Goal: Complete application form: Complete application form

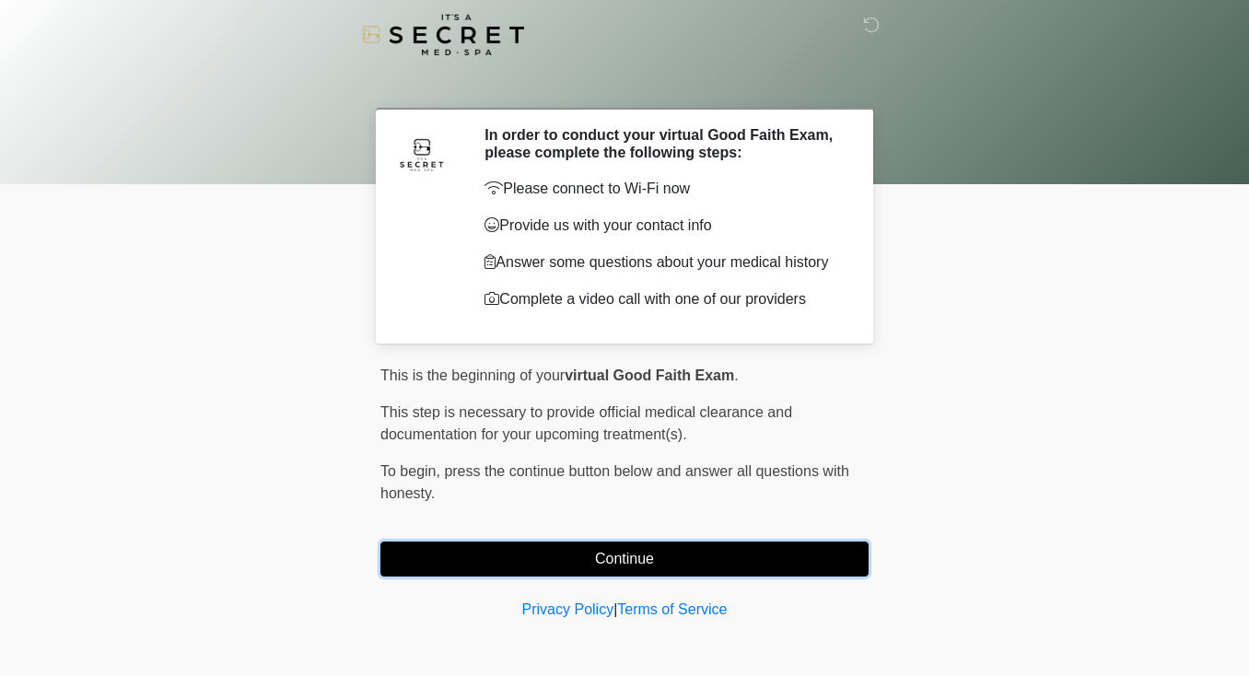
click at [621, 564] on button "Continue" at bounding box center [624, 558] width 488 height 35
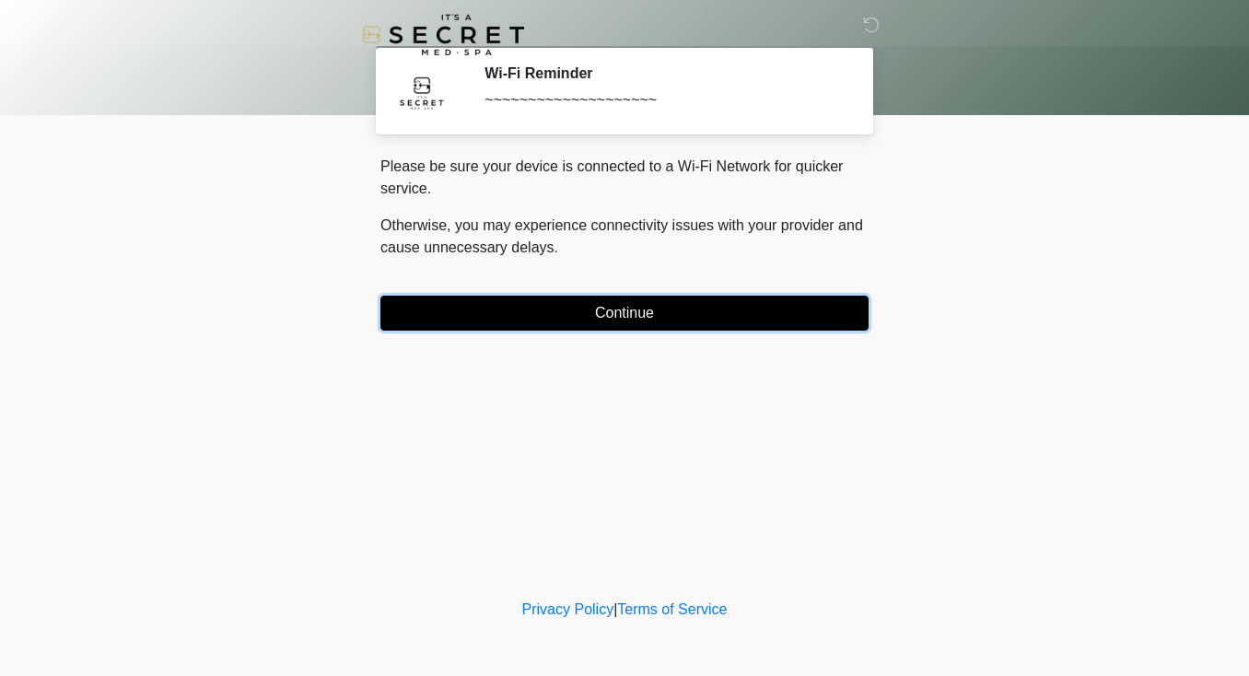
click at [634, 318] on button "Continue" at bounding box center [624, 313] width 488 height 35
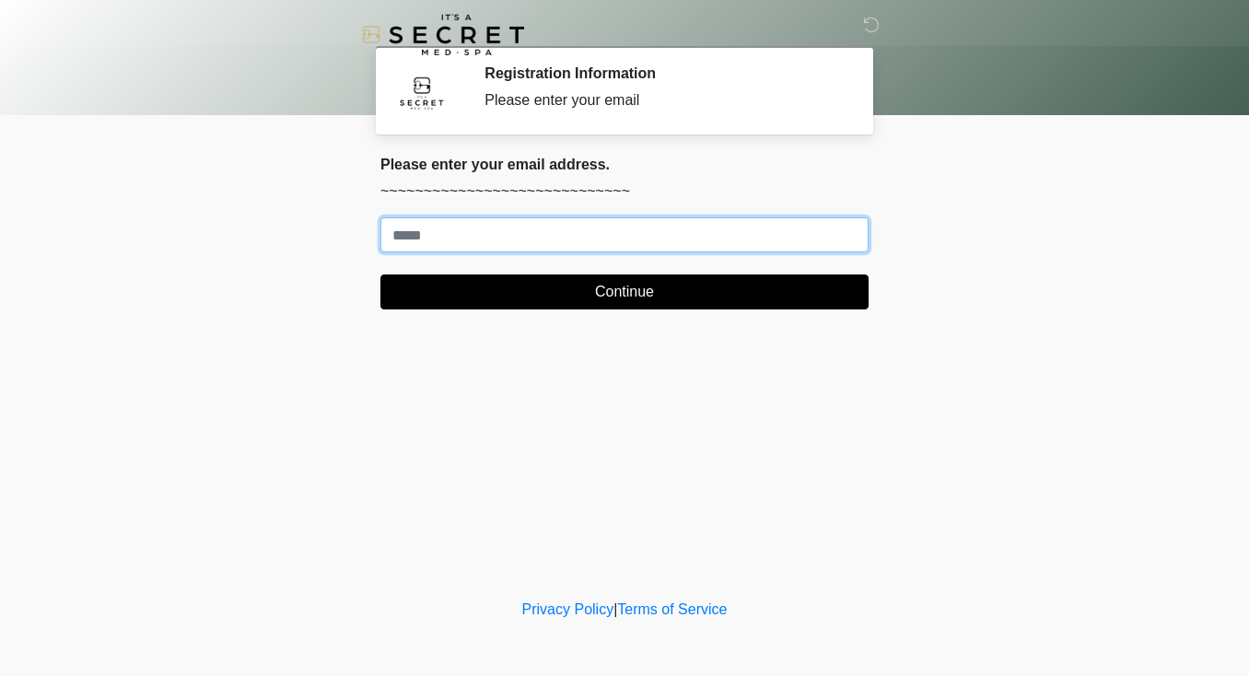
click at [627, 238] on input "Where should we email your treatment plan?" at bounding box center [624, 234] width 488 height 35
type input "**********"
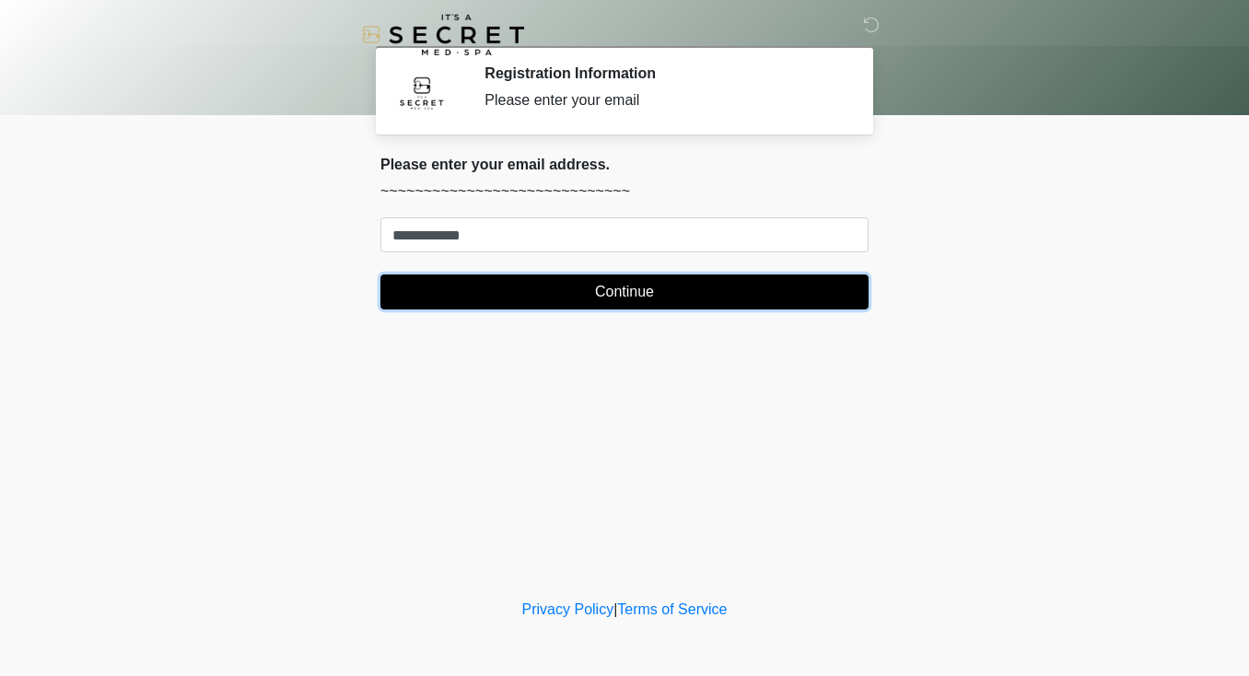
click at [580, 288] on button "Continue" at bounding box center [624, 291] width 488 height 35
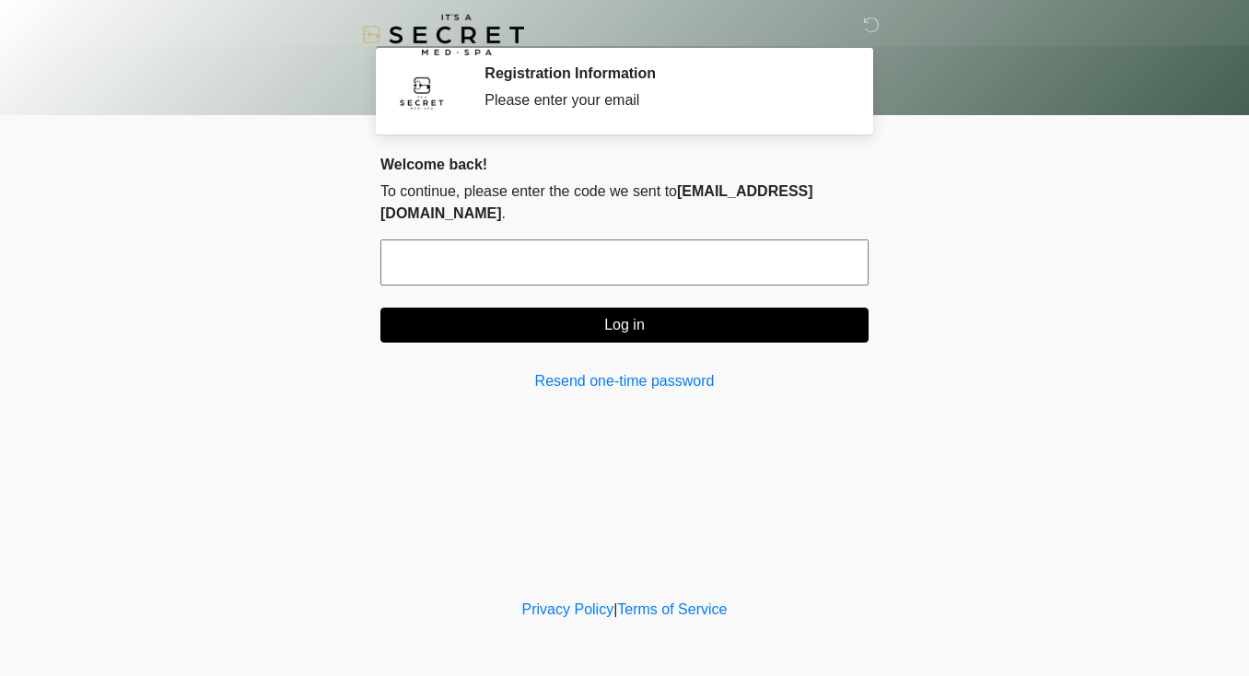
click at [476, 241] on input "text" at bounding box center [624, 262] width 488 height 46
paste input "******"
type input "******"
click at [618, 325] on div "Welcome back! To continue, please enter the code we sent to j**a@jmec.co . ****…" at bounding box center [624, 274] width 488 height 237
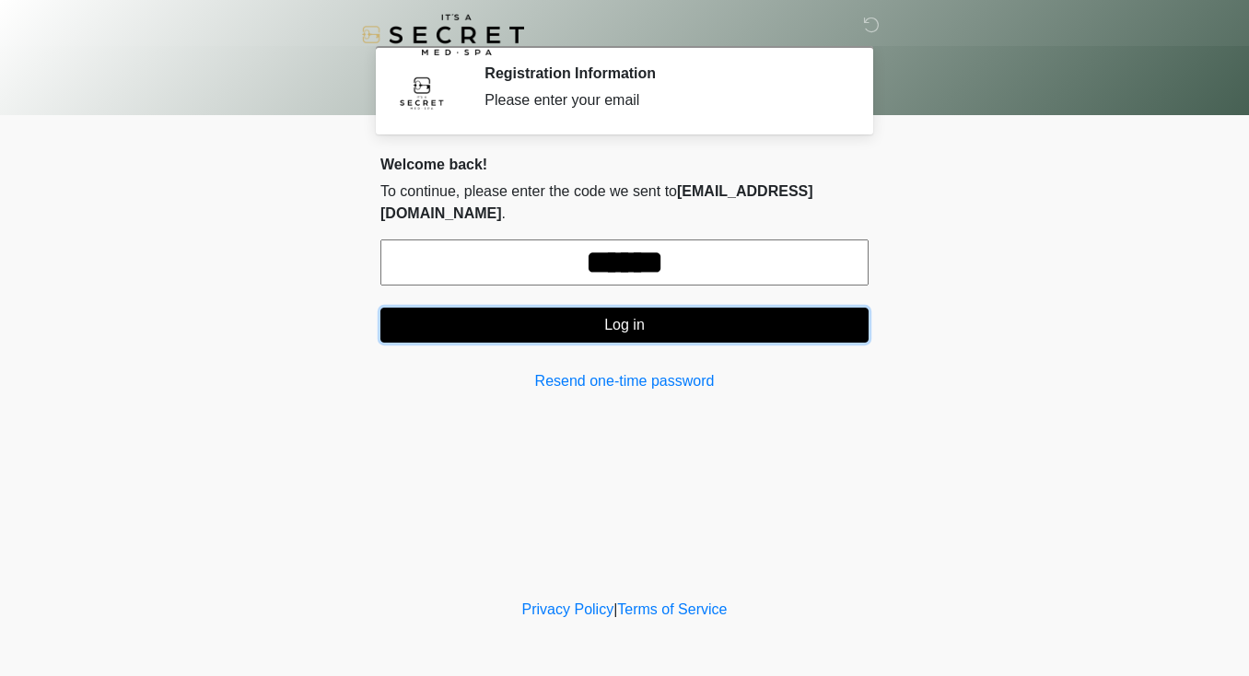
click at [617, 308] on button "Log in" at bounding box center [624, 325] width 488 height 35
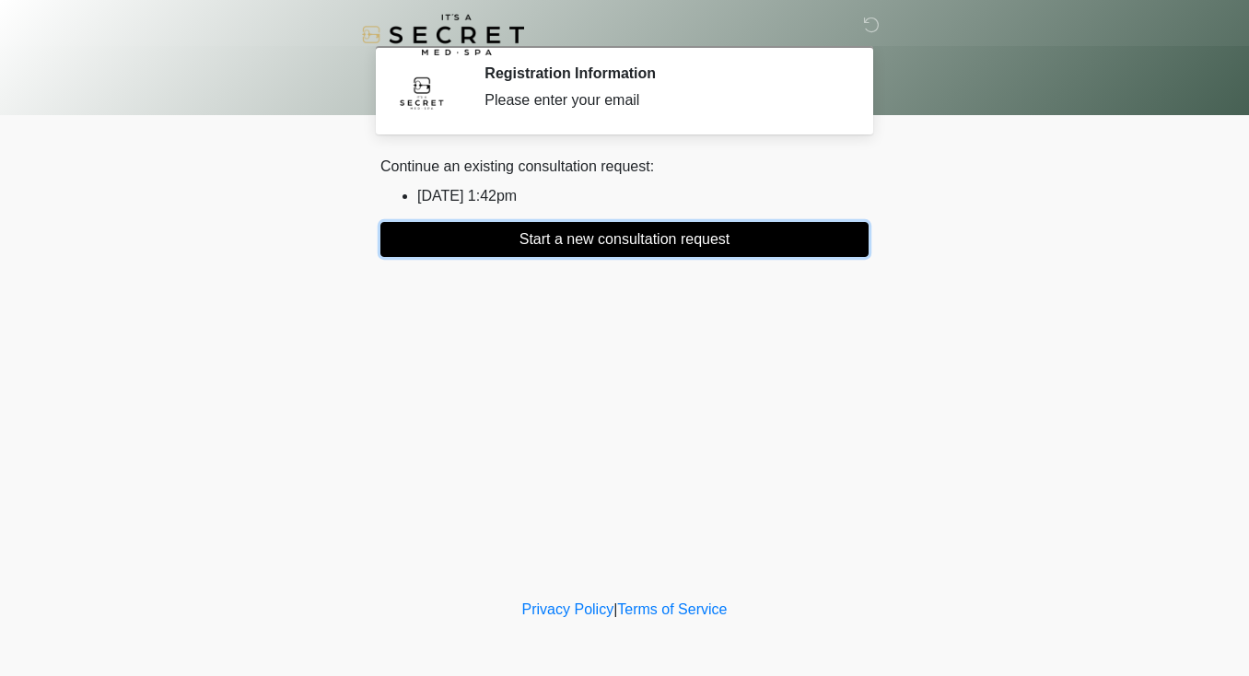
click at [624, 240] on button "Start a new consultation request" at bounding box center [624, 239] width 488 height 35
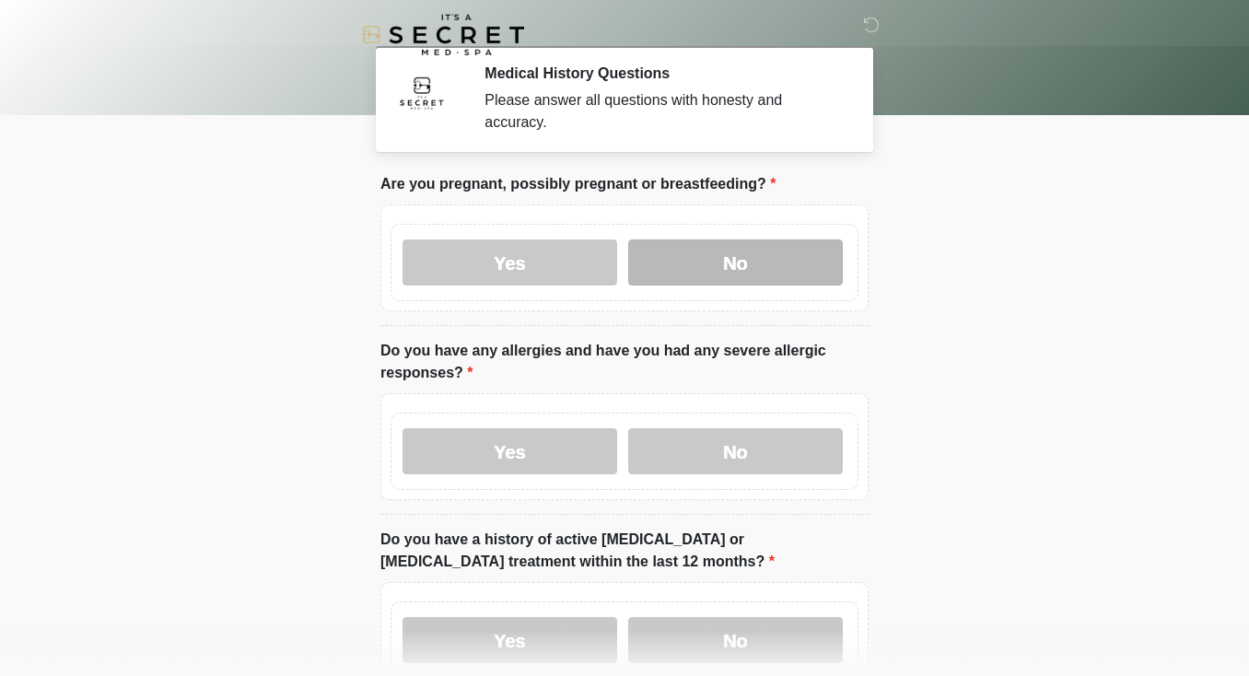
drag, startPoint x: 523, startPoint y: 263, endPoint x: 767, endPoint y: 262, distance: 244.0
click at [767, 262] on div "Yes No" at bounding box center [624, 262] width 468 height 77
click at [767, 262] on label "No" at bounding box center [735, 262] width 215 height 46
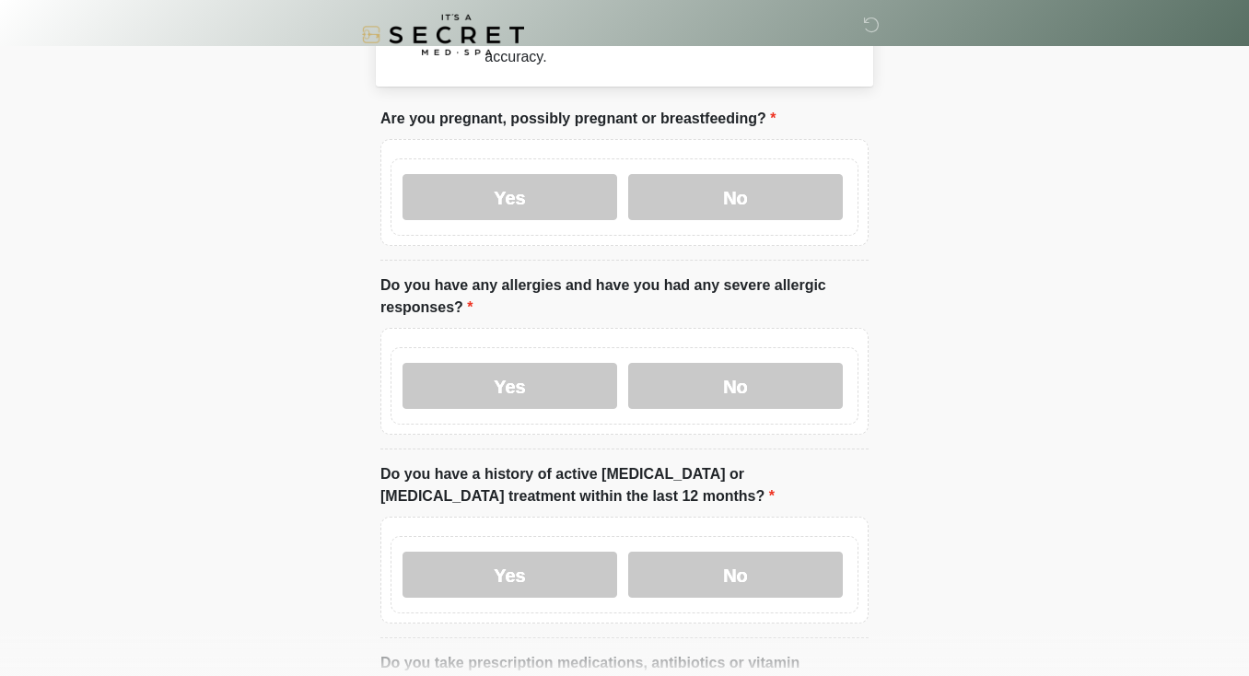
scroll to position [70, 0]
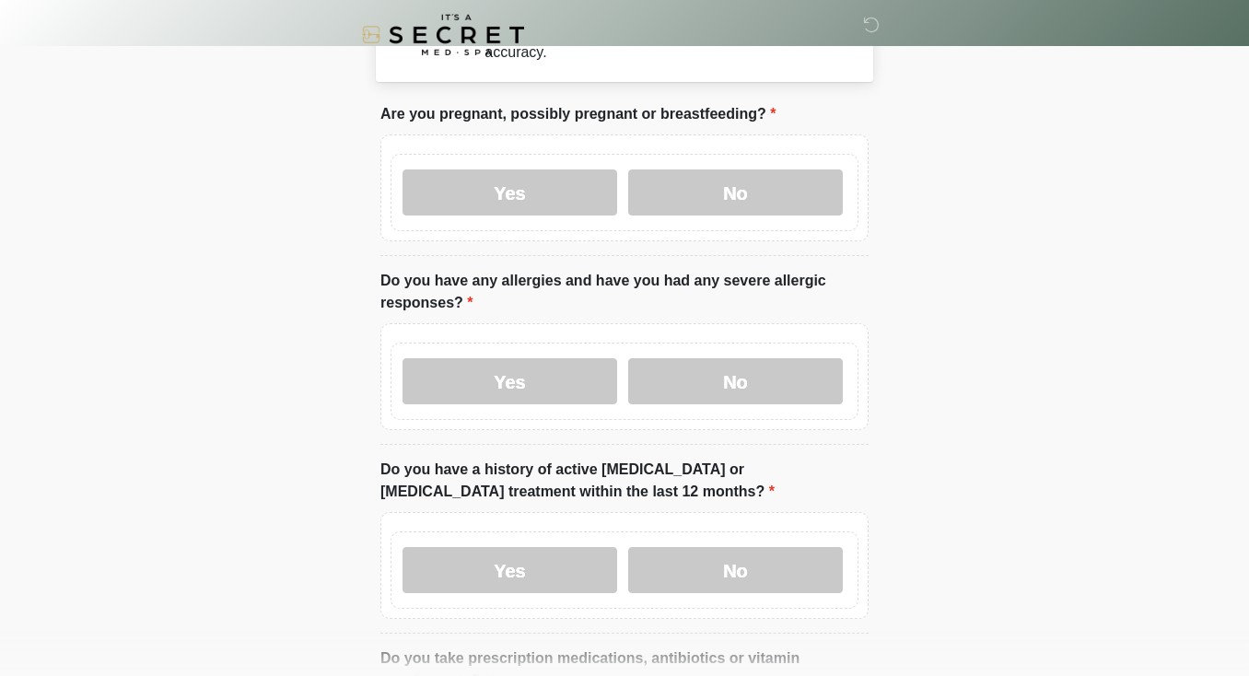
click at [547, 381] on label "Yes" at bounding box center [509, 381] width 215 height 46
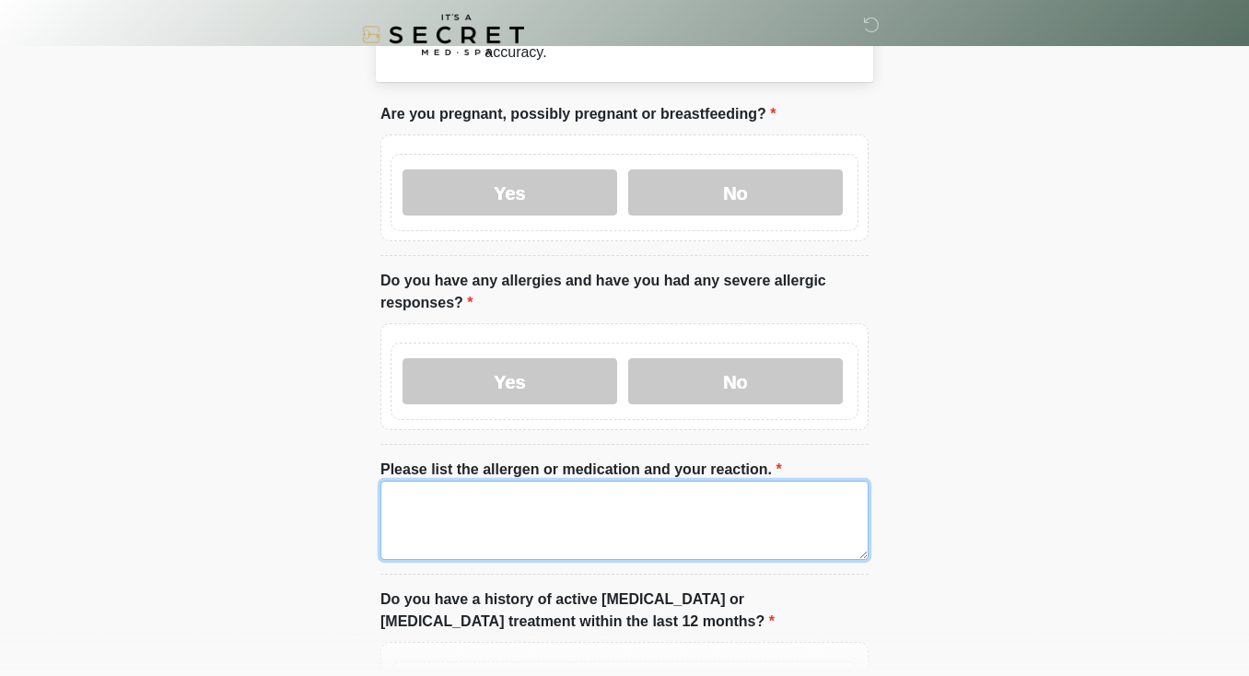
click at [616, 499] on textarea "Please list the allergen or medication and your reaction." at bounding box center [624, 520] width 488 height 79
click at [470, 498] on textarea "**********" at bounding box center [624, 520] width 488 height 79
click at [576, 502] on textarea "**********" at bounding box center [624, 520] width 488 height 79
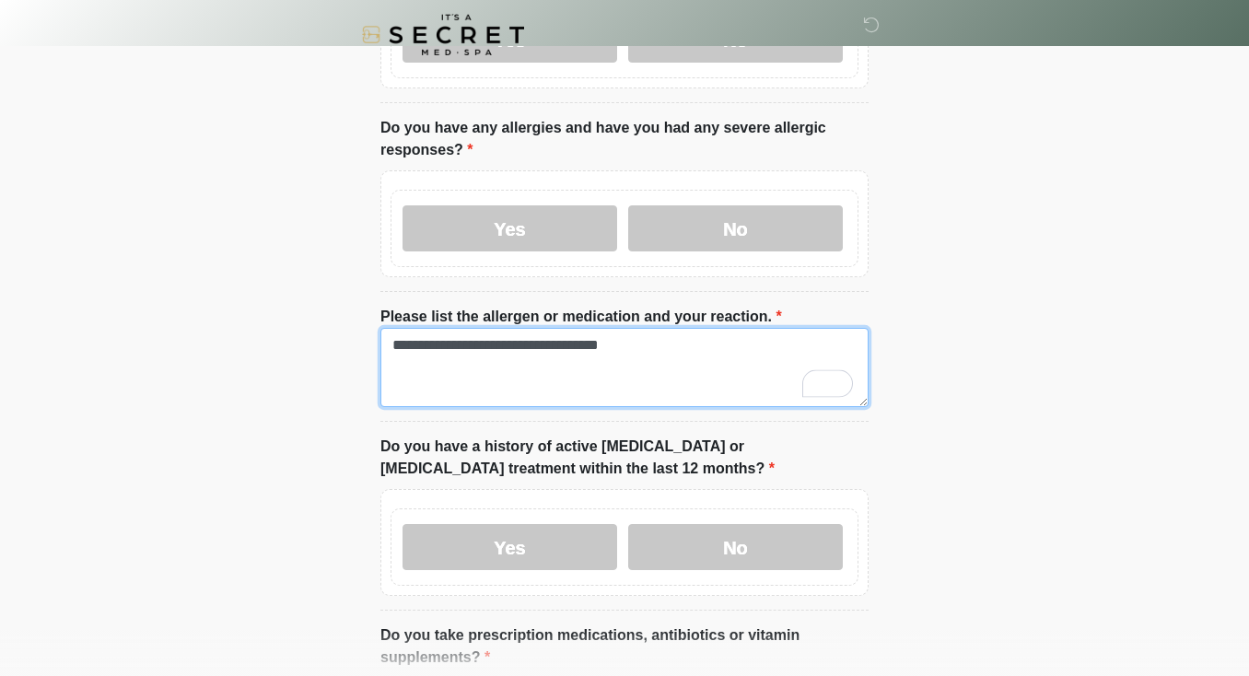
scroll to position [225, 0]
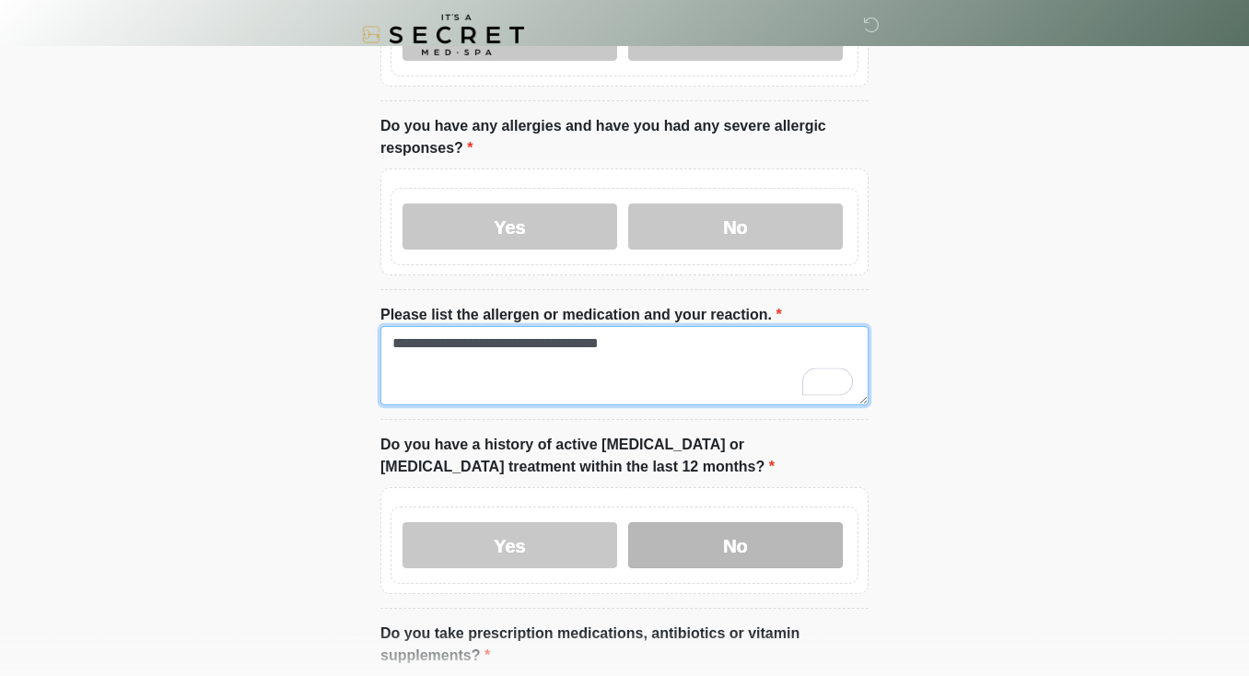
type textarea "**********"
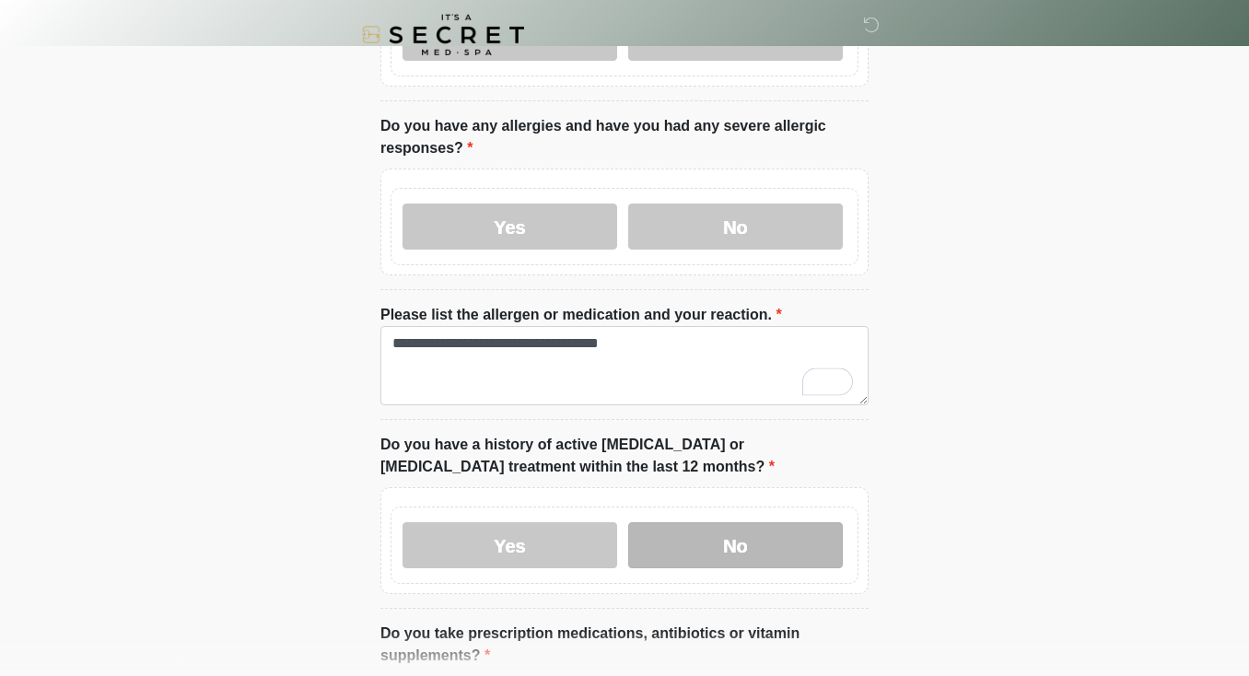
click at [684, 537] on label "No" at bounding box center [735, 545] width 215 height 46
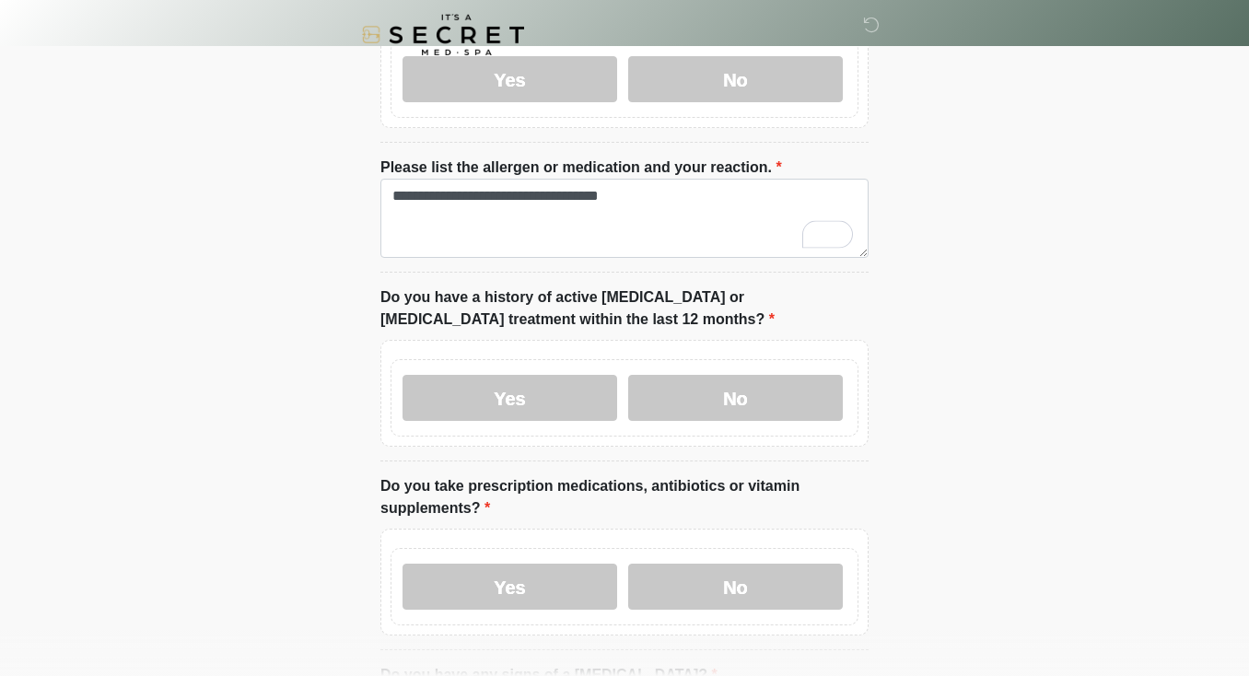
scroll to position [483, 0]
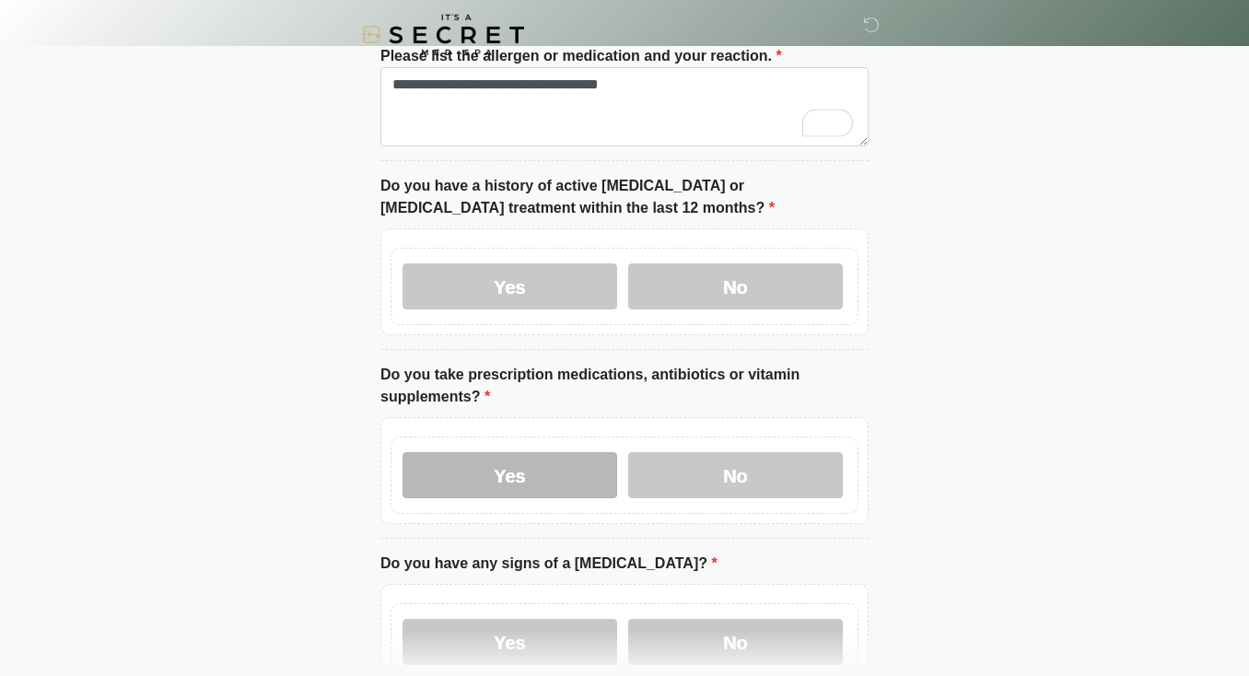
click at [572, 485] on label "Yes" at bounding box center [509, 475] width 215 height 46
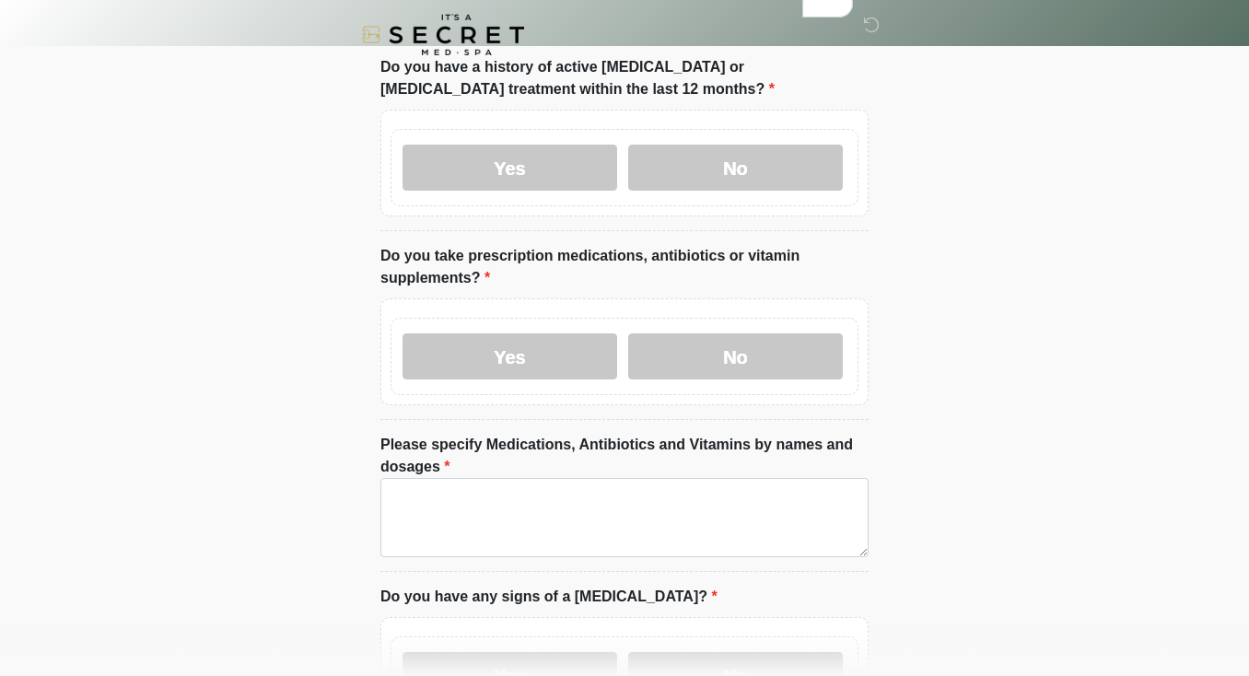
scroll to position [603, 0]
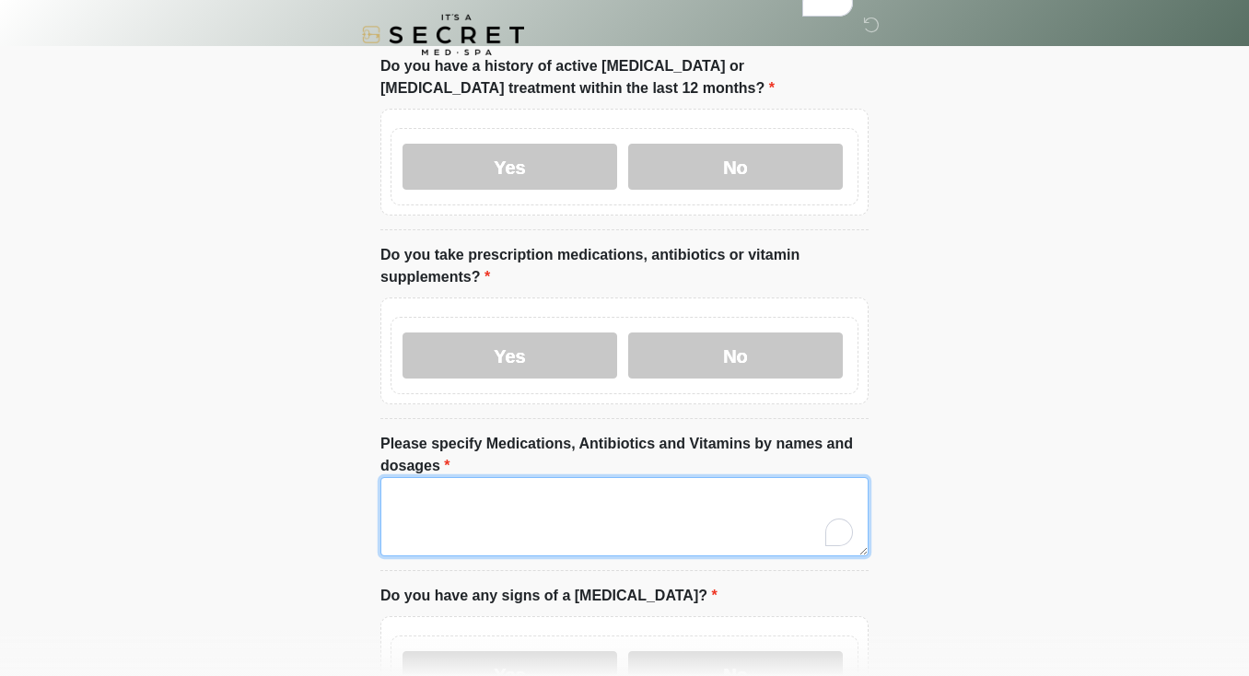
click at [432, 503] on textarea "Please specify Medications, Antibiotics and Vitamins by names and dosages" at bounding box center [624, 516] width 488 height 79
paste textarea "**********"
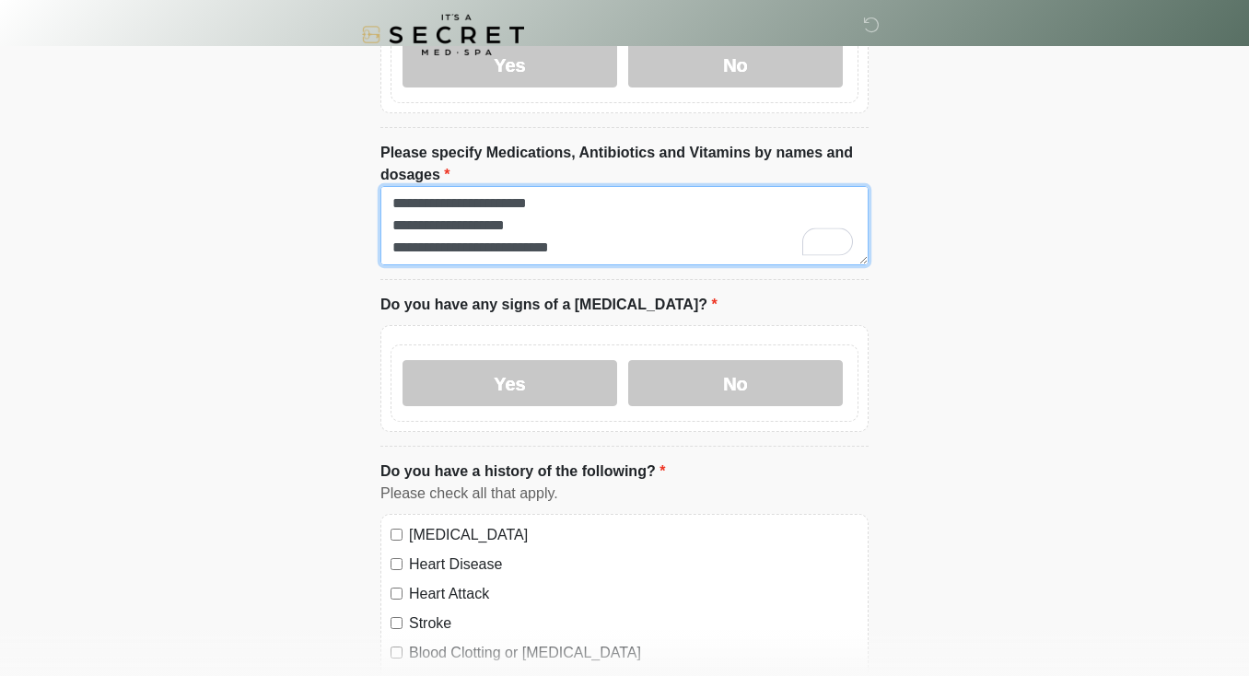
scroll to position [898, 0]
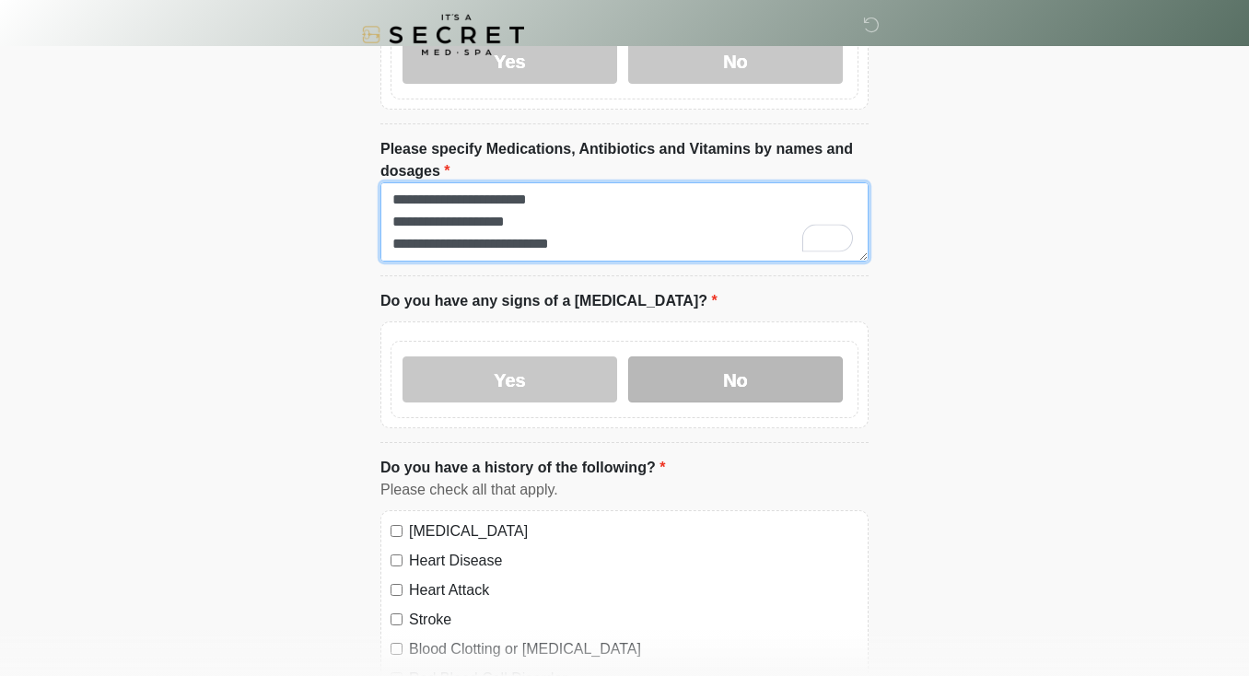
type textarea "**********"
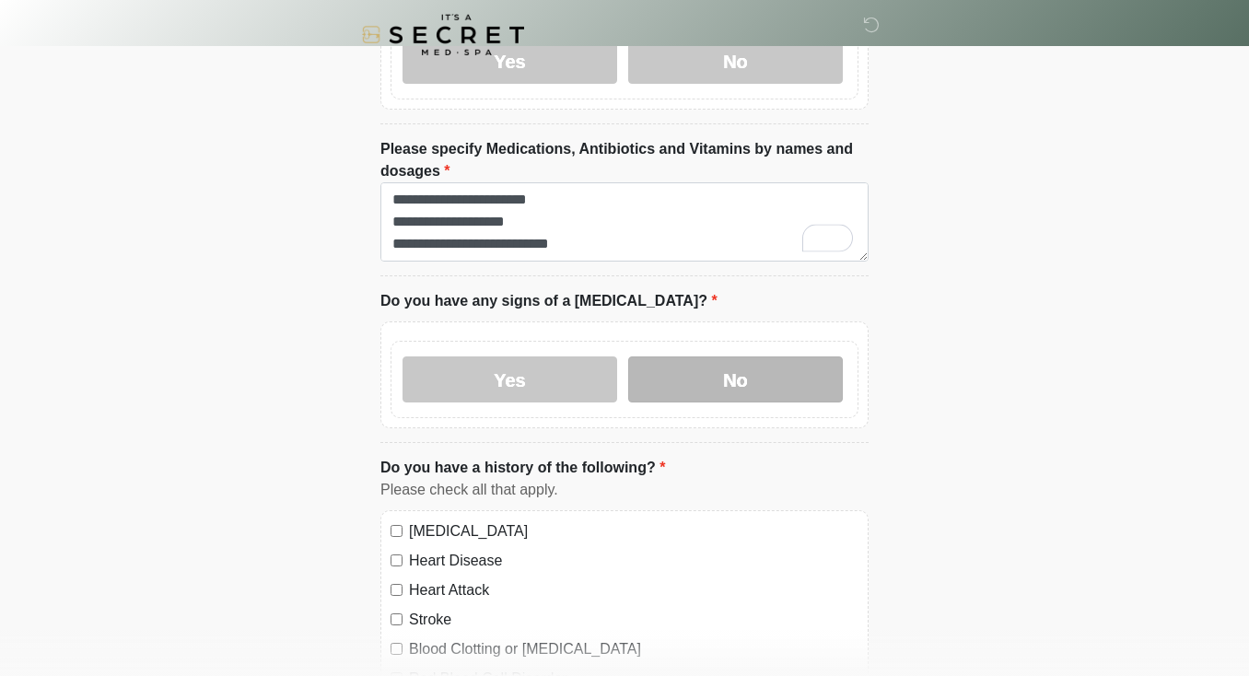
click at [701, 370] on label "No" at bounding box center [735, 379] width 215 height 46
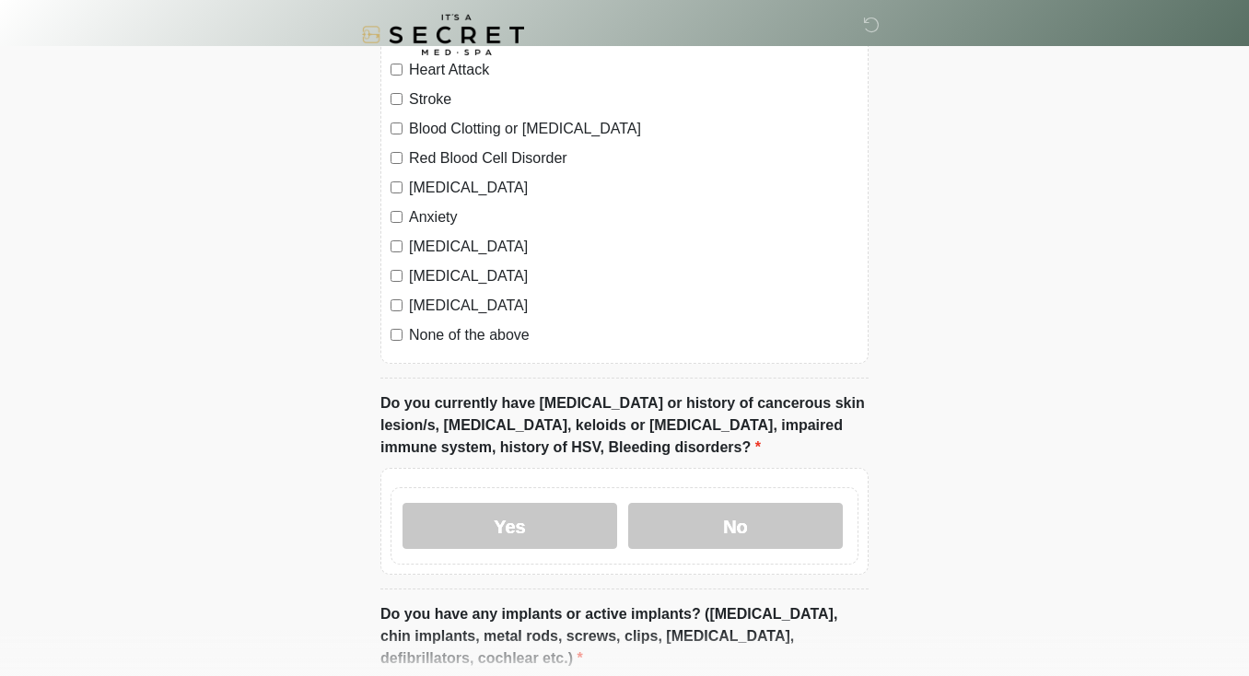
scroll to position [1460, 0]
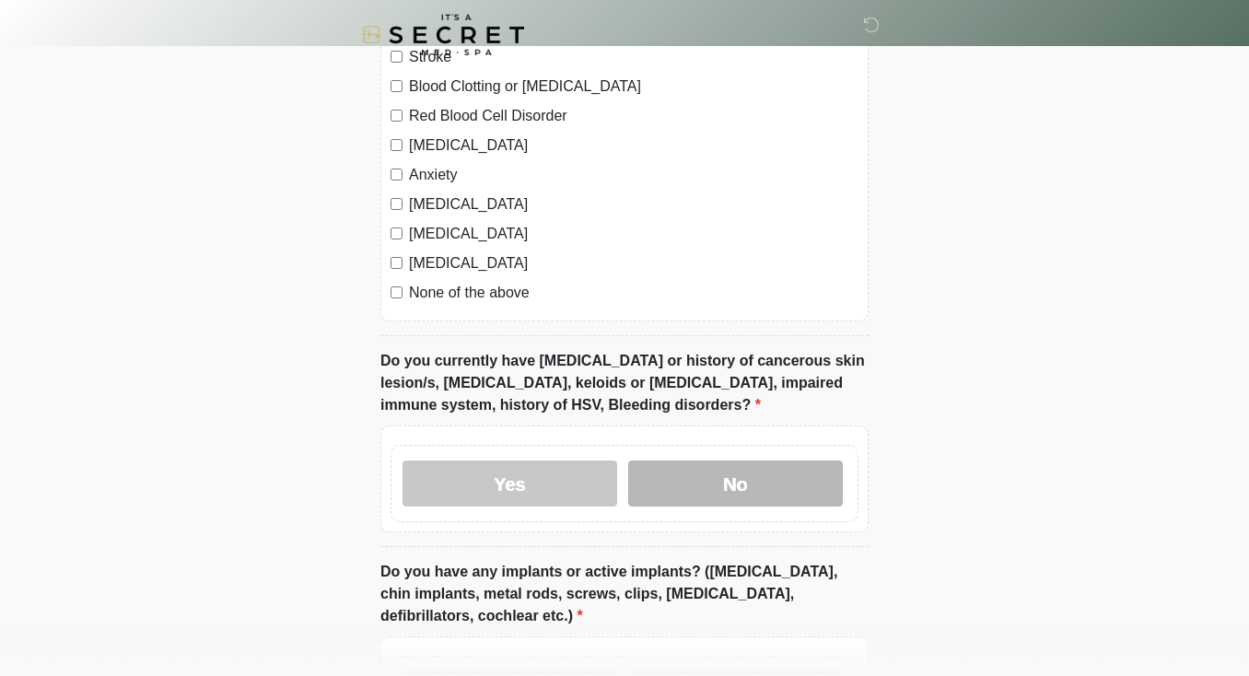
click at [748, 489] on label "No" at bounding box center [735, 483] width 215 height 46
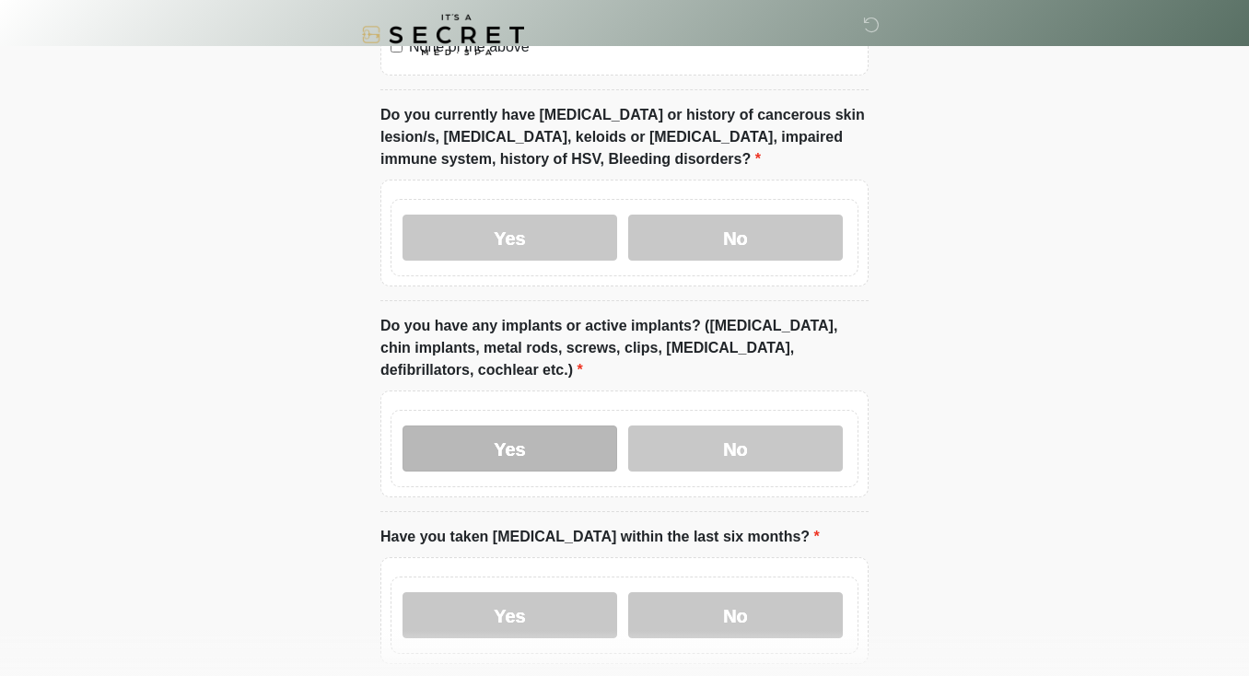
click at [557, 448] on label "Yes" at bounding box center [509, 448] width 215 height 46
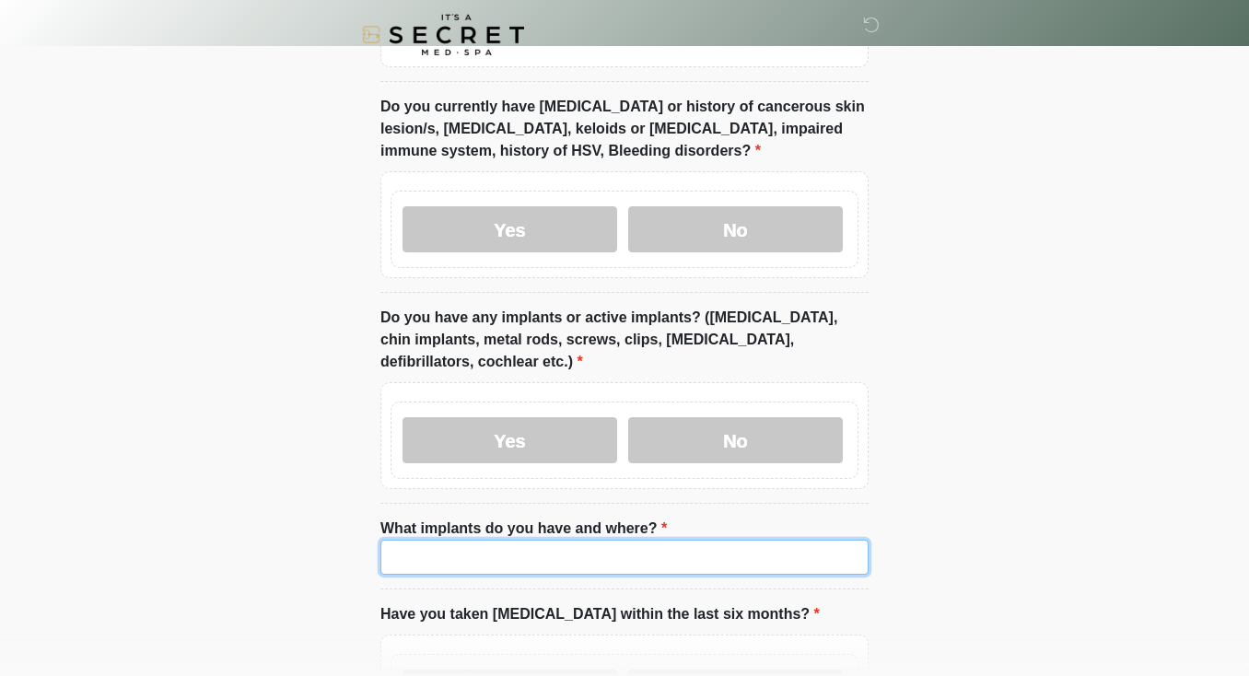
click at [570, 563] on input "What implants do you have and where?" at bounding box center [624, 557] width 488 height 35
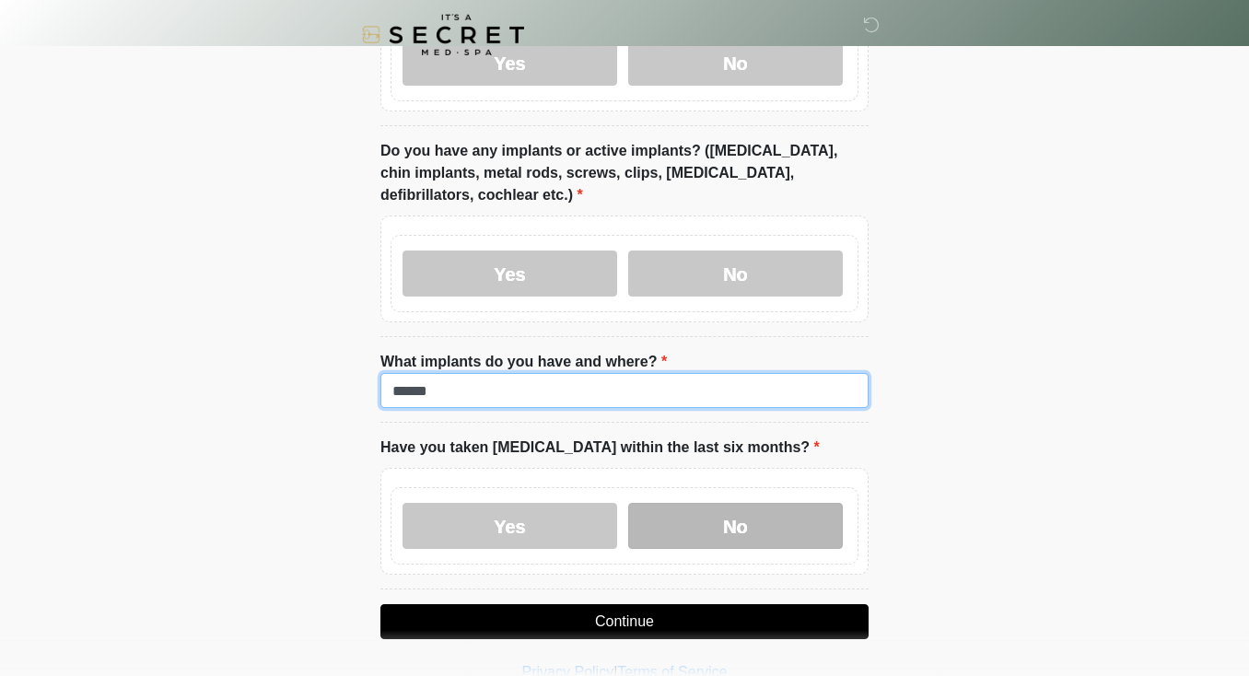
type input "******"
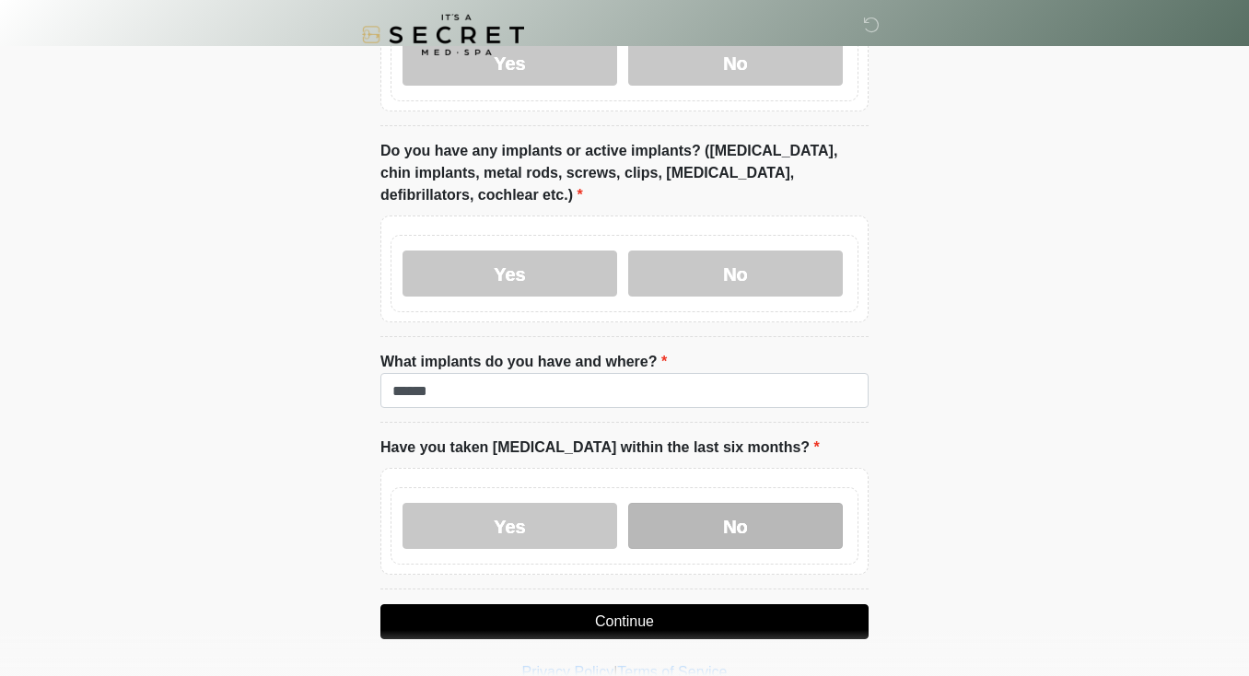
click at [688, 538] on label "No" at bounding box center [735, 526] width 215 height 46
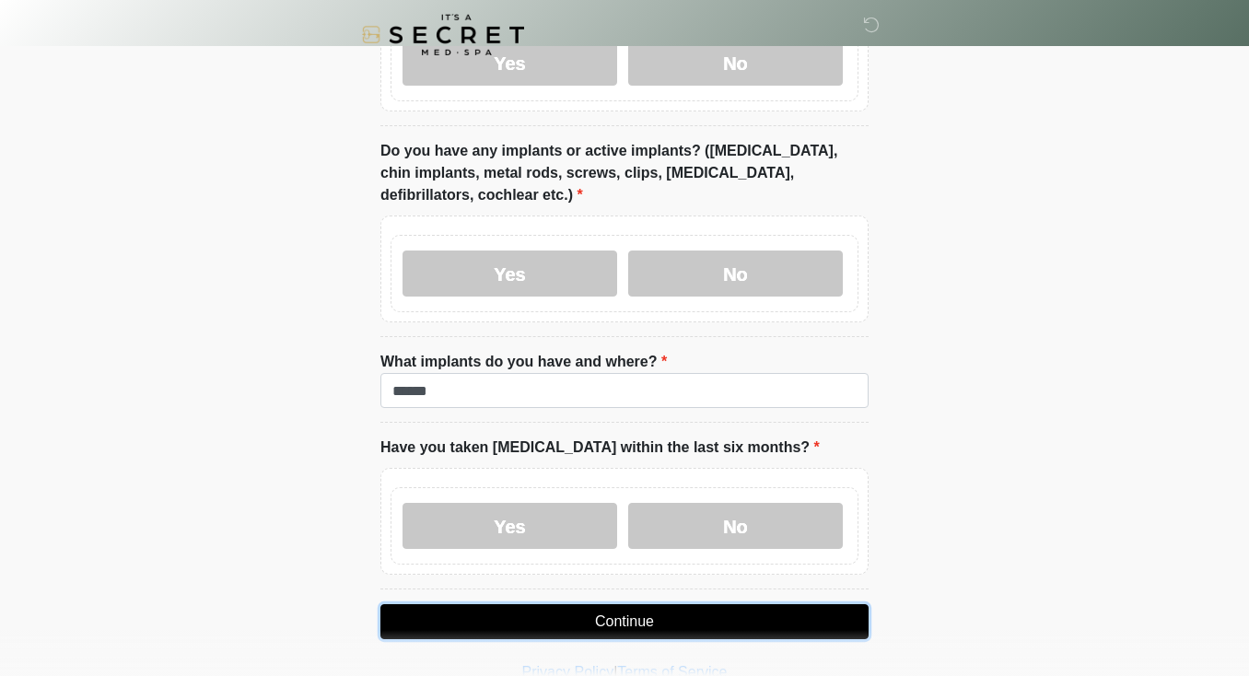
click at [650, 622] on button "Continue" at bounding box center [624, 621] width 488 height 35
click at [612, 620] on button "Continue" at bounding box center [624, 621] width 488 height 35
click at [633, 625] on button "Continue" at bounding box center [624, 621] width 488 height 35
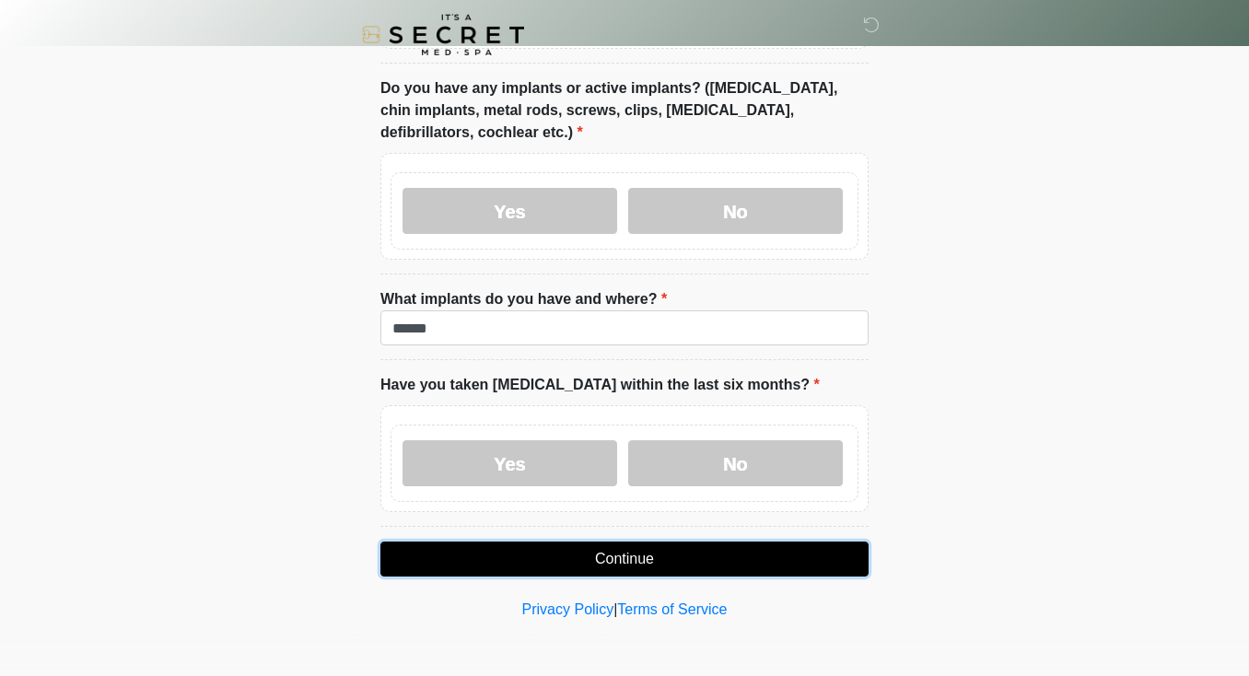
click at [651, 560] on button "Continue" at bounding box center [624, 558] width 488 height 35
click at [645, 555] on button "Continue" at bounding box center [624, 558] width 488 height 35
click at [636, 562] on button "Continue" at bounding box center [624, 558] width 488 height 35
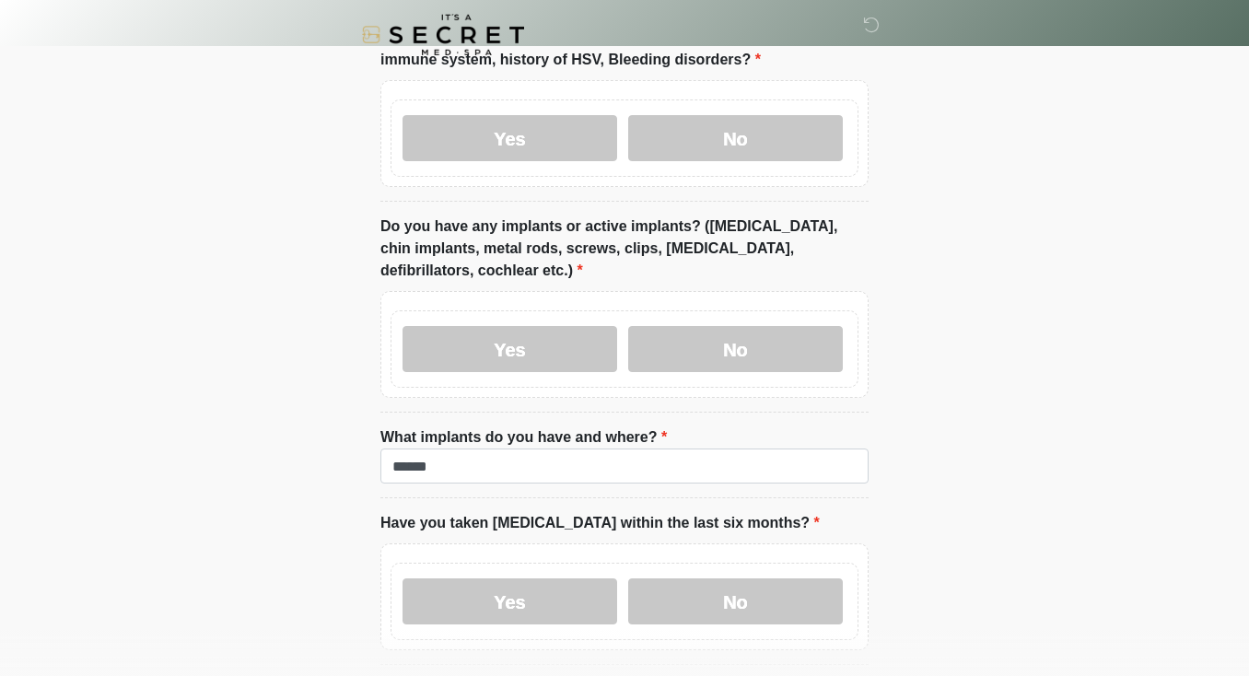
scroll to position [1944, 0]
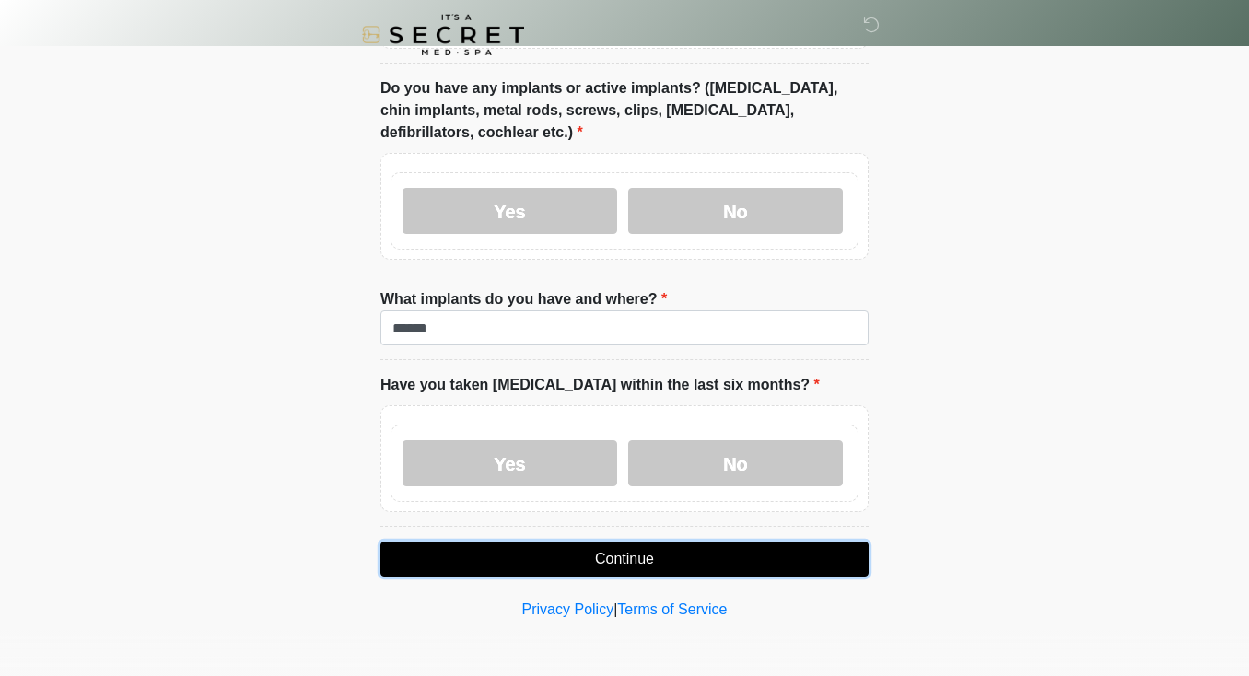
click at [646, 551] on button "Continue" at bounding box center [624, 558] width 488 height 35
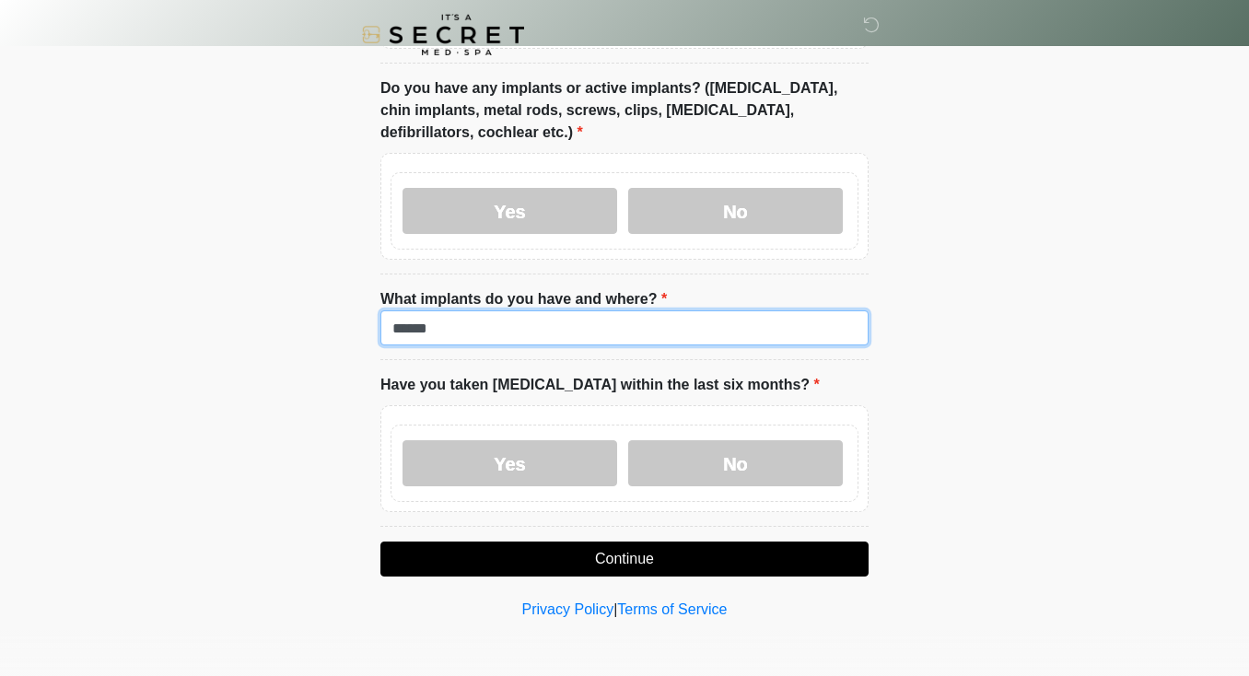
click at [786, 330] on input "******" at bounding box center [624, 327] width 488 height 35
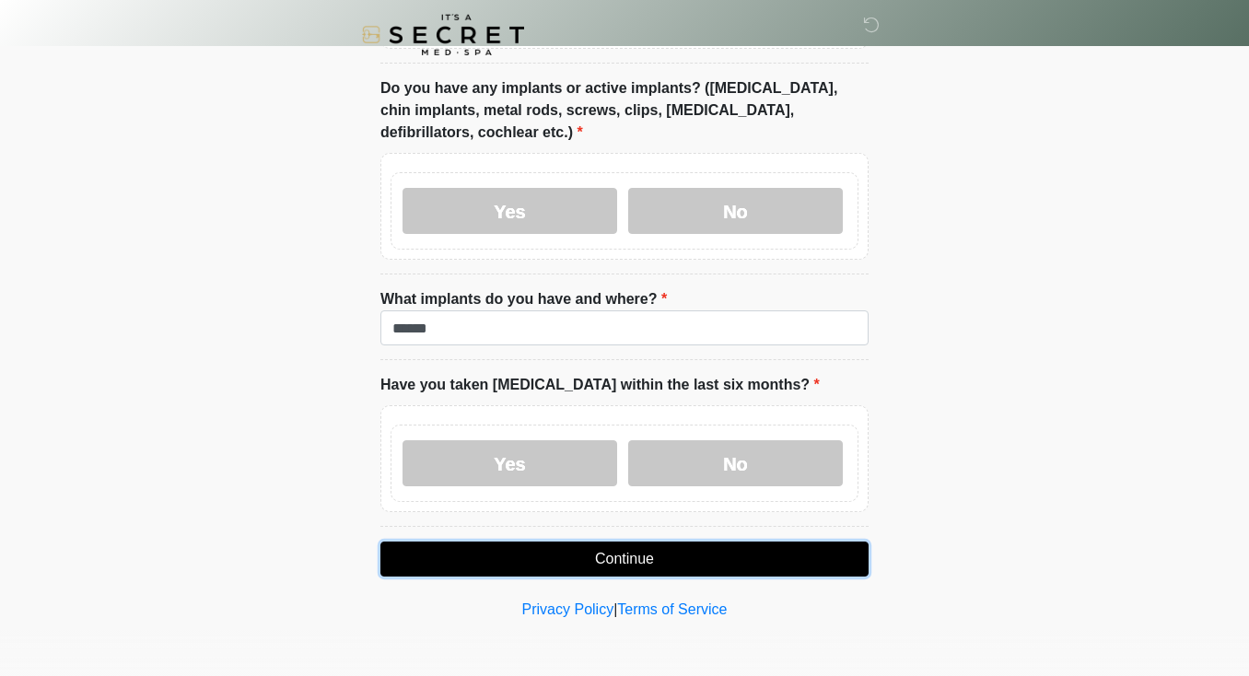
click at [623, 557] on button "Continue" at bounding box center [624, 558] width 488 height 35
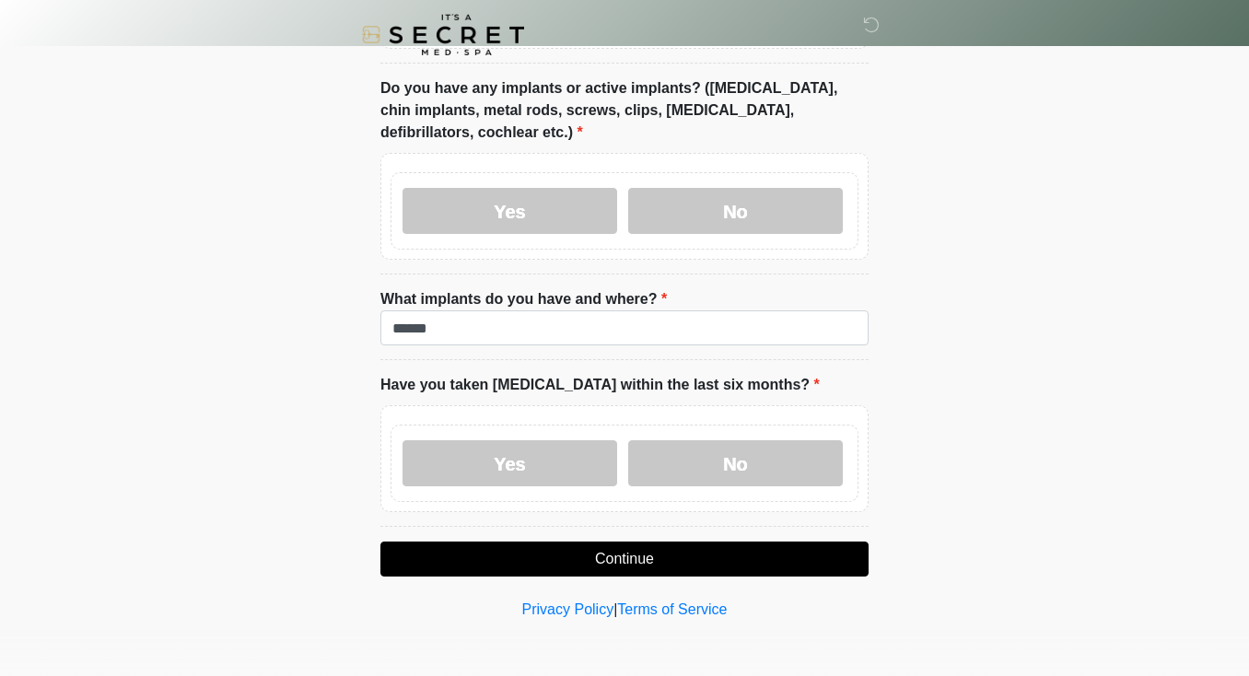
click at [773, 84] on label "Do you have any implants or active implants? (Breast implants, chin implants, m…" at bounding box center [624, 110] width 488 height 66
click at [722, 91] on label "Do you have any implants or active implants? (Breast implants, chin implants, m…" at bounding box center [624, 110] width 488 height 66
click at [724, 89] on label "Do you have any implants or active implants? (Breast implants, chin implants, m…" at bounding box center [624, 110] width 488 height 66
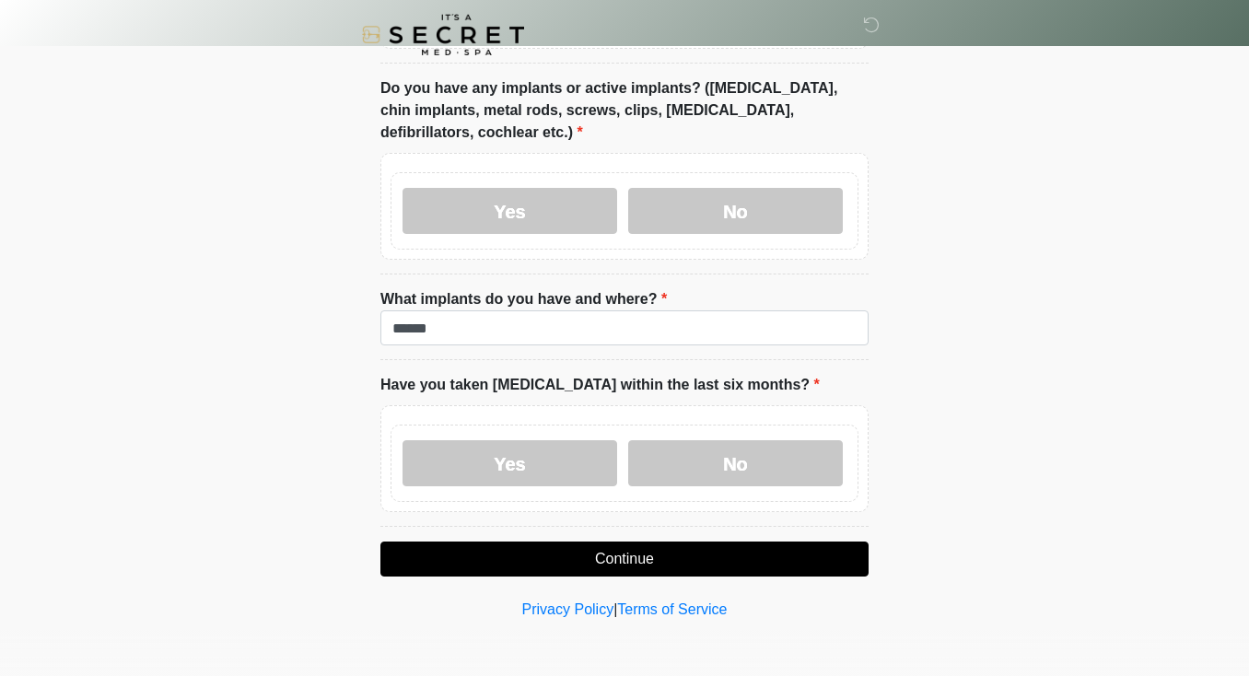
click at [741, 113] on label "Do you have any implants or active implants? (Breast implants, chin implants, m…" at bounding box center [624, 110] width 488 height 66
drag, startPoint x: 741, startPoint y: 113, endPoint x: 690, endPoint y: 111, distance: 51.6
click at [741, 113] on label "Do you have any implants or active implants? (Breast implants, chin implants, m…" at bounding box center [624, 110] width 488 height 66
click at [657, 110] on label "Do you have any implants or active implants? (Breast implants, chin implants, m…" at bounding box center [624, 110] width 488 height 66
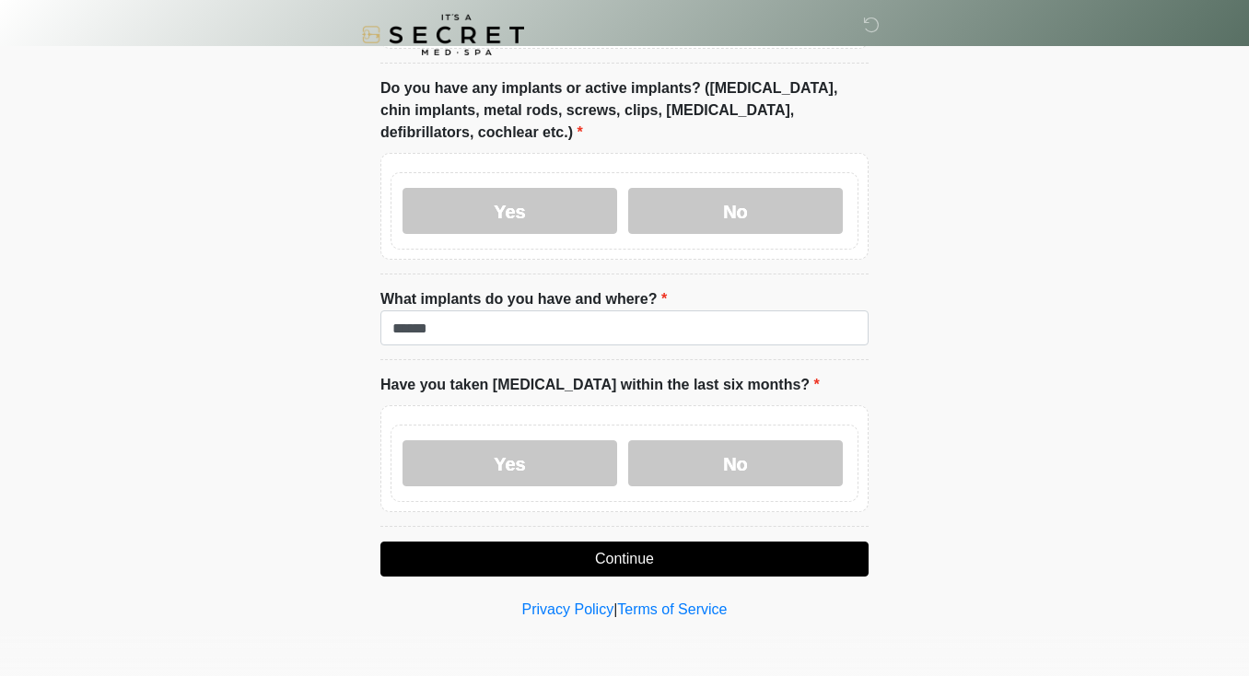
click at [605, 110] on label "Do you have any implants or active implants? (Breast implants, chin implants, m…" at bounding box center [624, 110] width 488 height 66
click at [555, 111] on label "Do you have any implants or active implants? (Breast implants, chin implants, m…" at bounding box center [624, 110] width 488 height 66
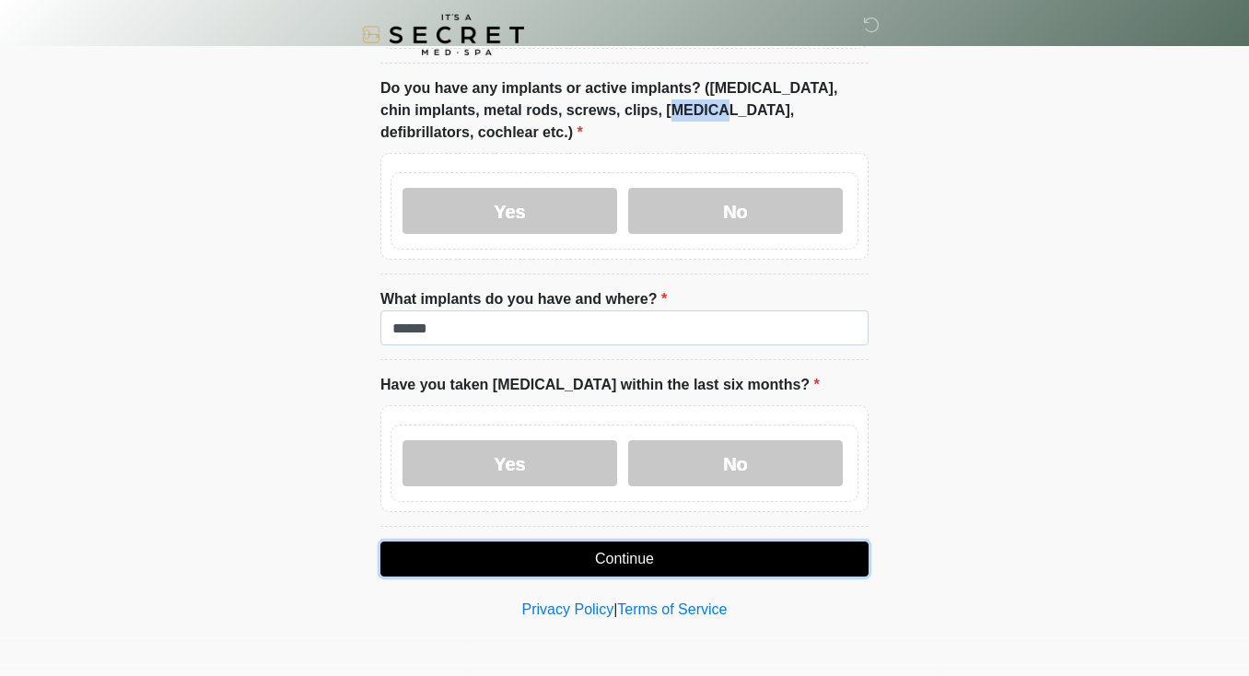
click at [629, 555] on button "Continue" at bounding box center [624, 558] width 488 height 35
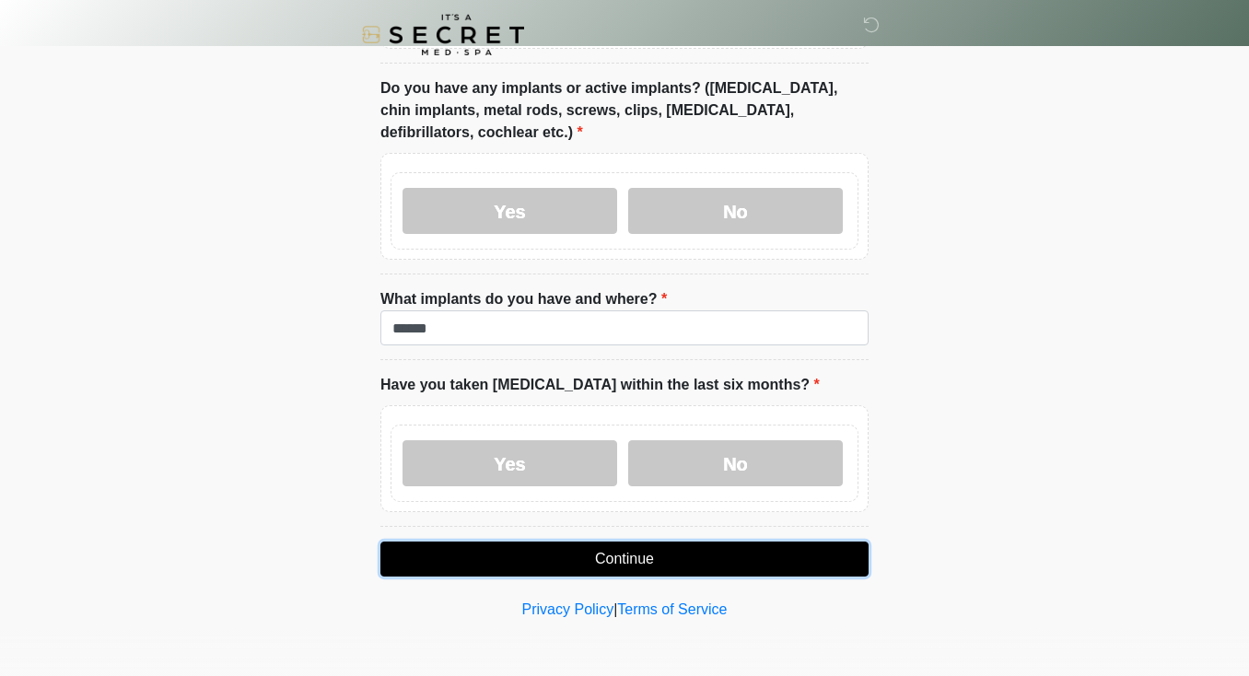
click at [618, 561] on button "Continue" at bounding box center [624, 558] width 488 height 35
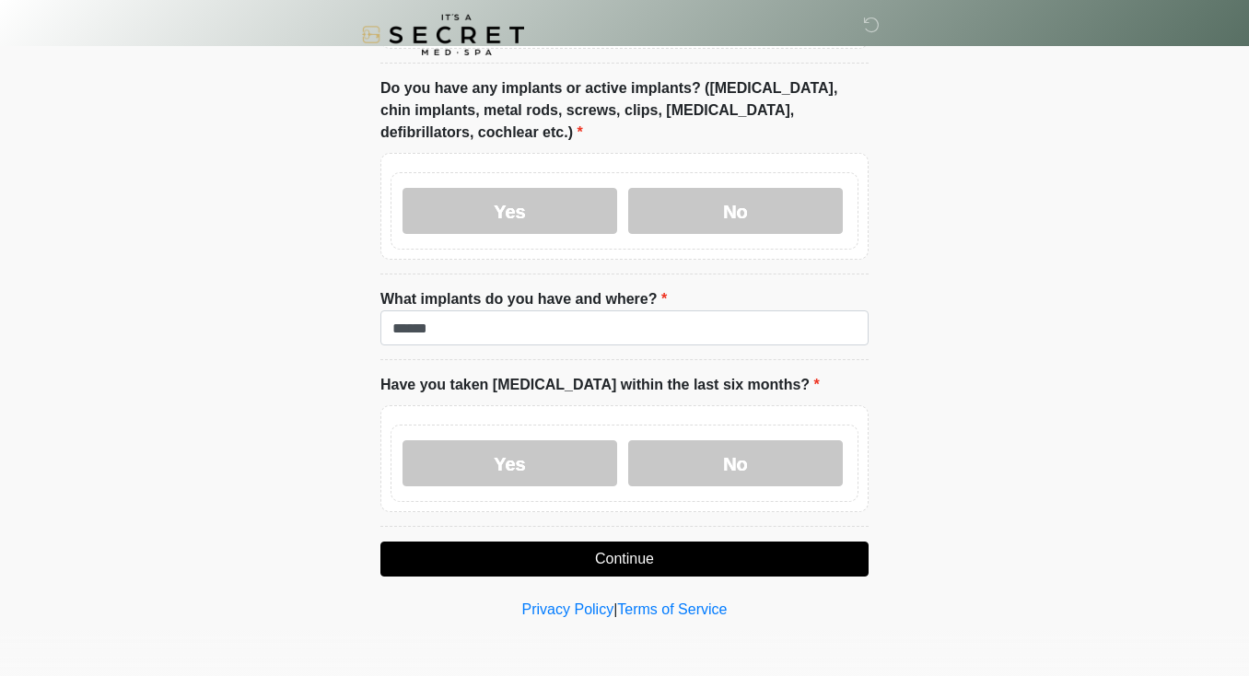
scroll to position [1943, 0]
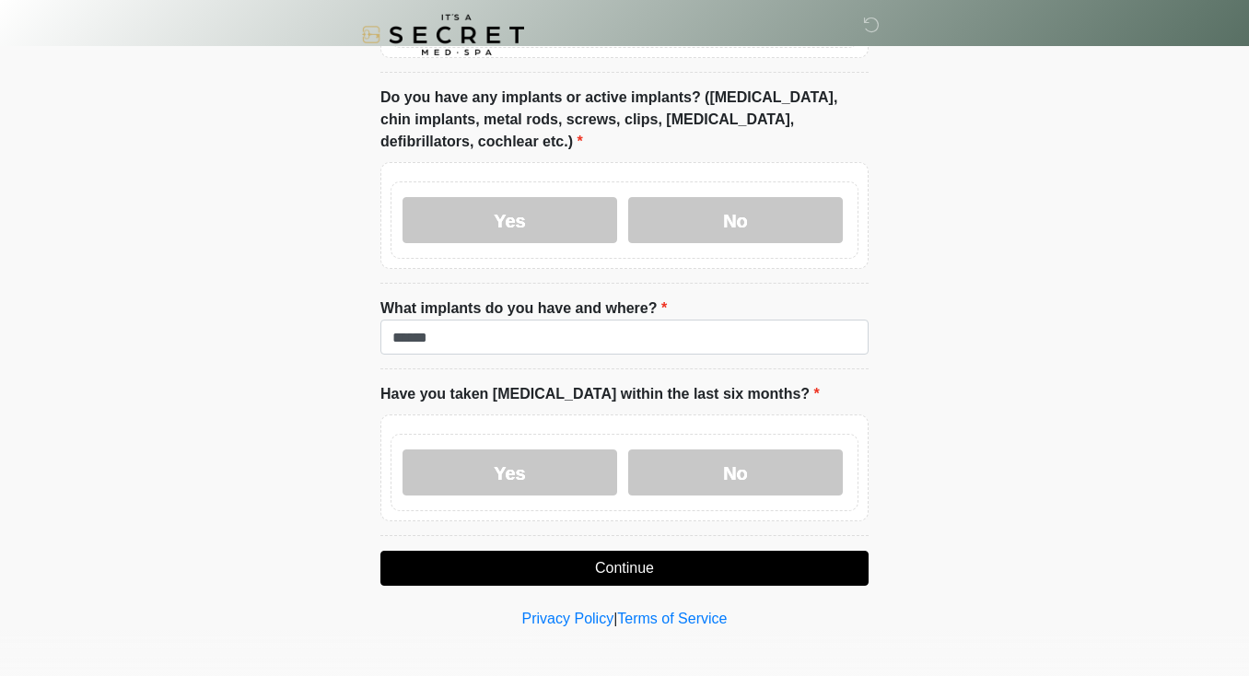
scroll to position [1936, 0]
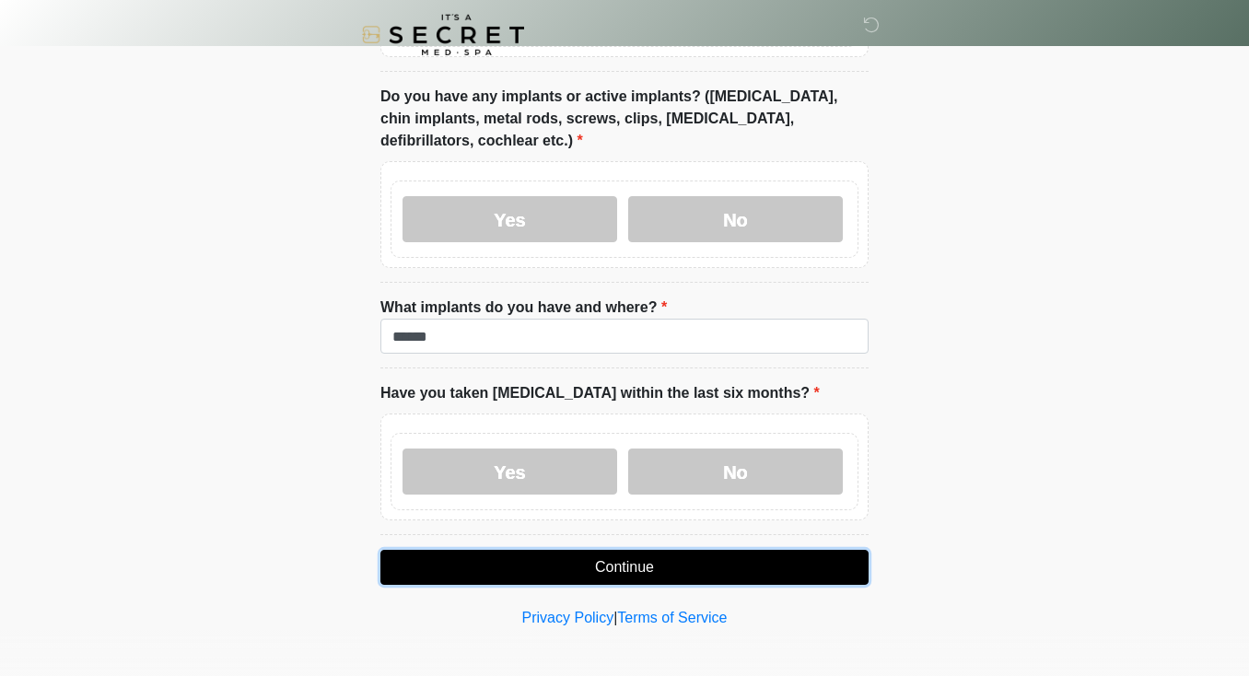
click at [636, 567] on button "Continue" at bounding box center [624, 567] width 488 height 35
click at [629, 561] on button "Continue" at bounding box center [624, 567] width 488 height 35
click at [783, 99] on label "Do you have any implants or active implants? (Breast implants, chin implants, m…" at bounding box center [624, 119] width 488 height 66
click at [770, 122] on label "Do you have any implants or active implants? (Breast implants, chin implants, m…" at bounding box center [624, 119] width 488 height 66
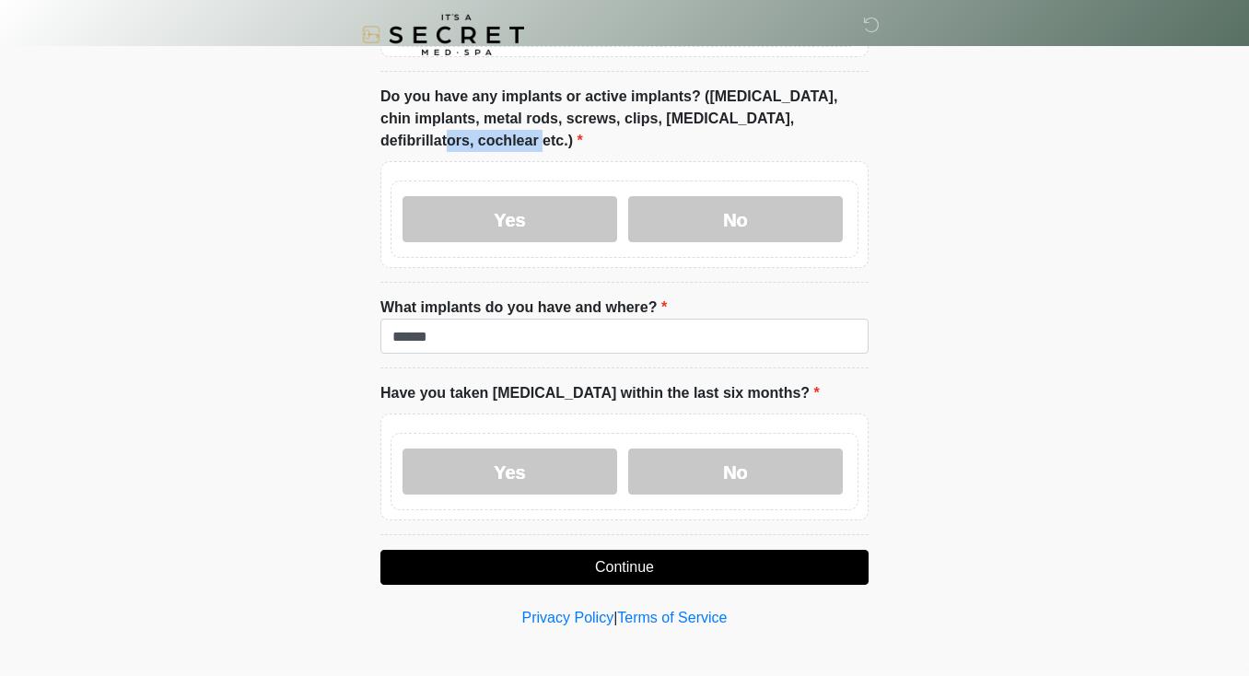
click at [770, 122] on label "Do you have any implants or active implants? (Breast implants, chin implants, m…" at bounding box center [624, 119] width 488 height 66
click at [727, 99] on label "Do you have any implants or active implants? (Breast implants, chin implants, m…" at bounding box center [624, 119] width 488 height 66
click at [772, 99] on label "Do you have any implants or active implants? (Breast implants, chin implants, m…" at bounding box center [624, 119] width 488 height 66
drag, startPoint x: 772, startPoint y: 99, endPoint x: 768, endPoint y: 118, distance: 19.7
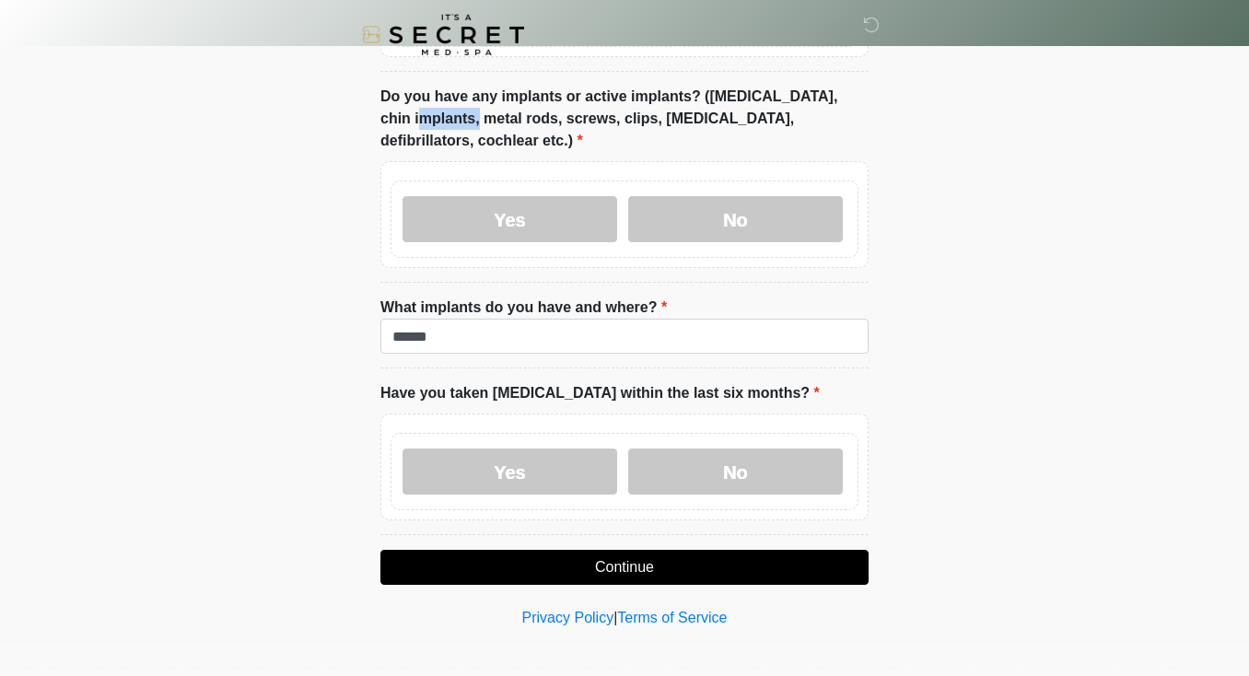
click at [772, 99] on label "Do you have any implants or active implants? (Breast implants, chin implants, m…" at bounding box center [624, 119] width 488 height 66
click at [767, 122] on label "Do you have any implants or active implants? (Breast implants, chin implants, m…" at bounding box center [624, 119] width 488 height 66
click at [676, 122] on label "Do you have any implants or active implants? (Breast implants, chin implants, m…" at bounding box center [624, 119] width 488 height 66
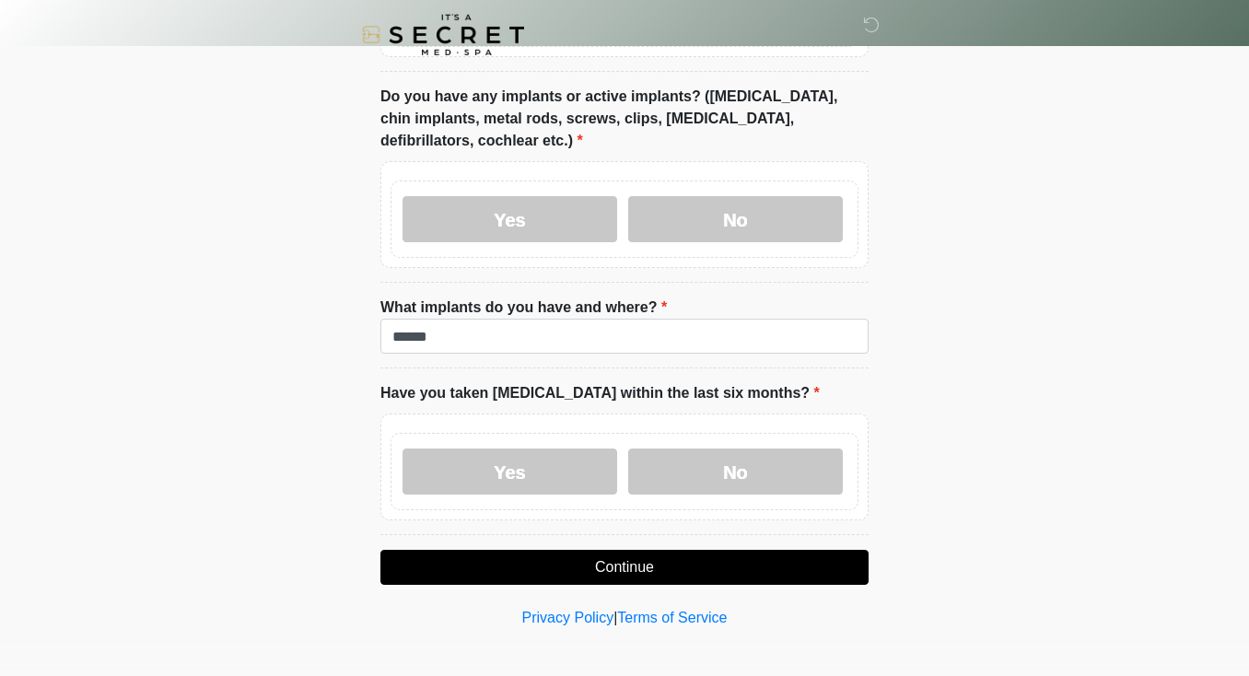
click at [600, 120] on label "Do you have any implants or active implants? (Breast implants, chin implants, m…" at bounding box center [624, 119] width 488 height 66
click at [564, 121] on label "Do you have any implants or active implants? (Breast implants, chin implants, m…" at bounding box center [624, 119] width 488 height 66
drag, startPoint x: 564, startPoint y: 121, endPoint x: 517, endPoint y: 122, distance: 47.0
click at [564, 121] on label "Do you have any implants or active implants? (Breast implants, chin implants, m…" at bounding box center [624, 119] width 488 height 66
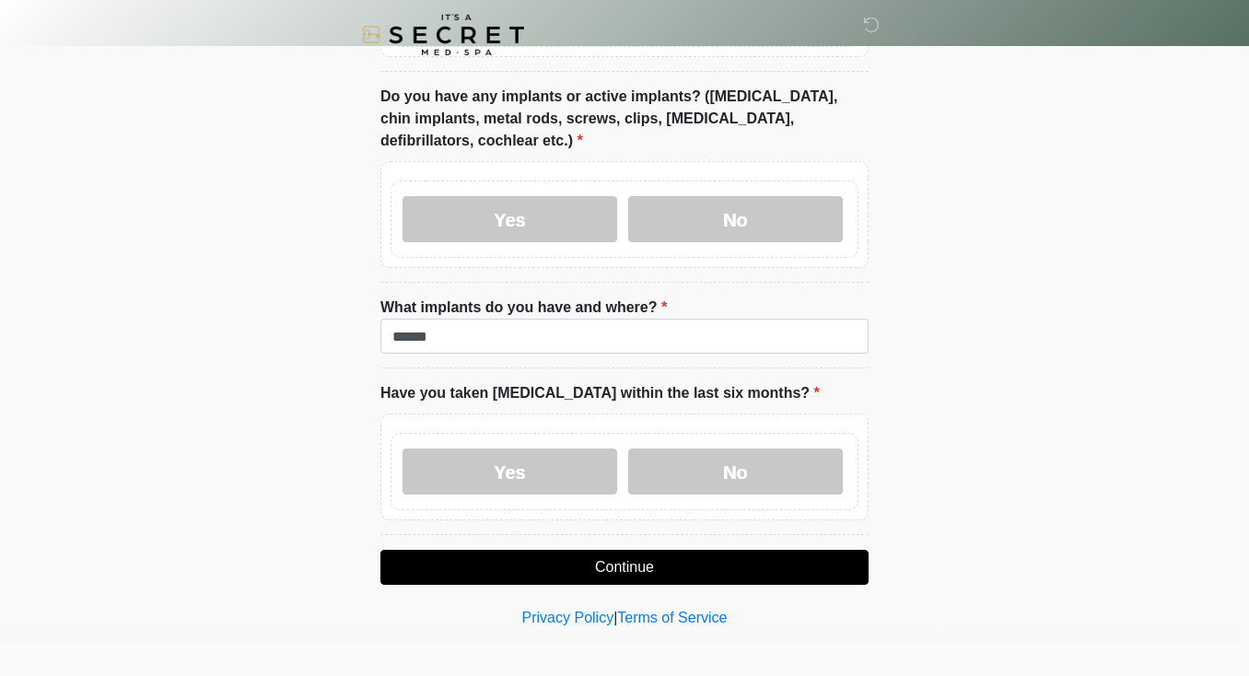
click at [511, 122] on label "Do you have any implants or active implants? (Breast implants, chin implants, m…" at bounding box center [624, 119] width 488 height 66
click at [466, 120] on label "Do you have any implants or active implants? (Breast implants, chin implants, m…" at bounding box center [624, 119] width 488 height 66
click at [467, 120] on label "Do you have any implants or active implants? (Breast implants, chin implants, m…" at bounding box center [624, 119] width 488 height 66
click at [481, 98] on label "Do you have any implants or active implants? (Breast implants, chin implants, m…" at bounding box center [624, 119] width 488 height 66
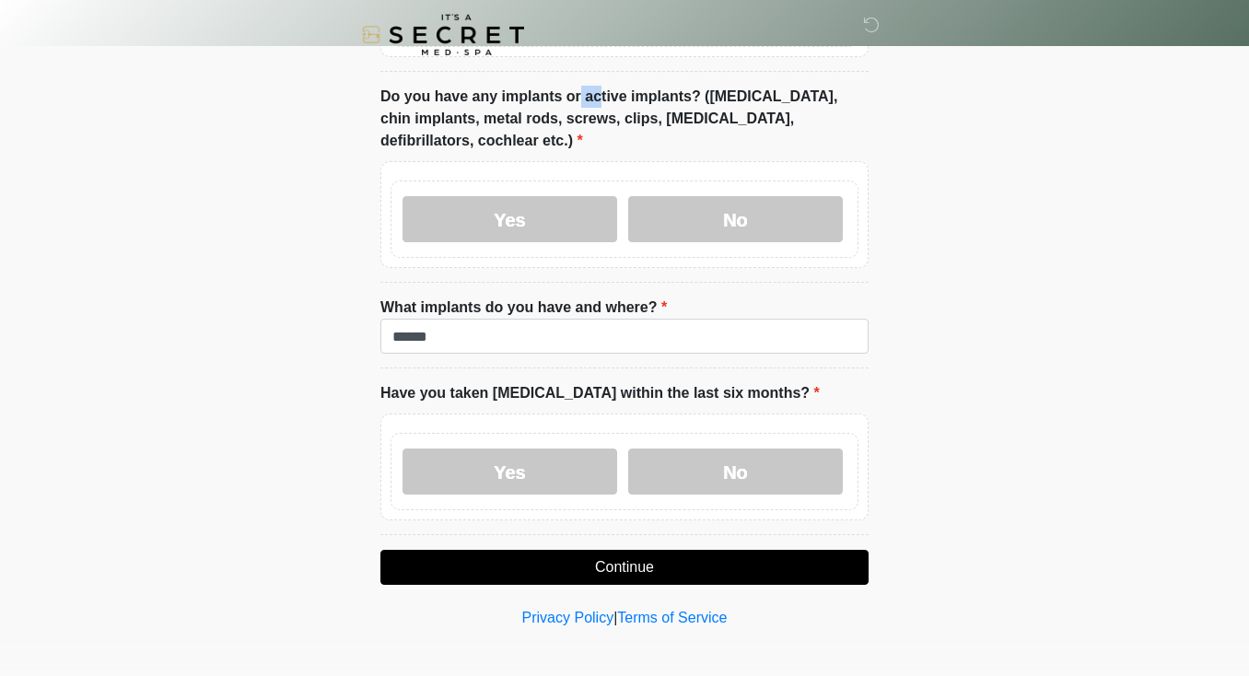
click at [481, 98] on label "Do you have any implants or active implants? (Breast implants, chin implants, m…" at bounding box center [624, 119] width 488 height 66
click at [532, 97] on label "Do you have any implants or active implants? (Breast implants, chin implants, m…" at bounding box center [624, 119] width 488 height 66
click at [532, 98] on label "Do you have any implants or active implants? (Breast implants, chin implants, m…" at bounding box center [624, 119] width 488 height 66
click at [575, 99] on label "Do you have any implants or active implants? (Breast implants, chin implants, m…" at bounding box center [624, 119] width 488 height 66
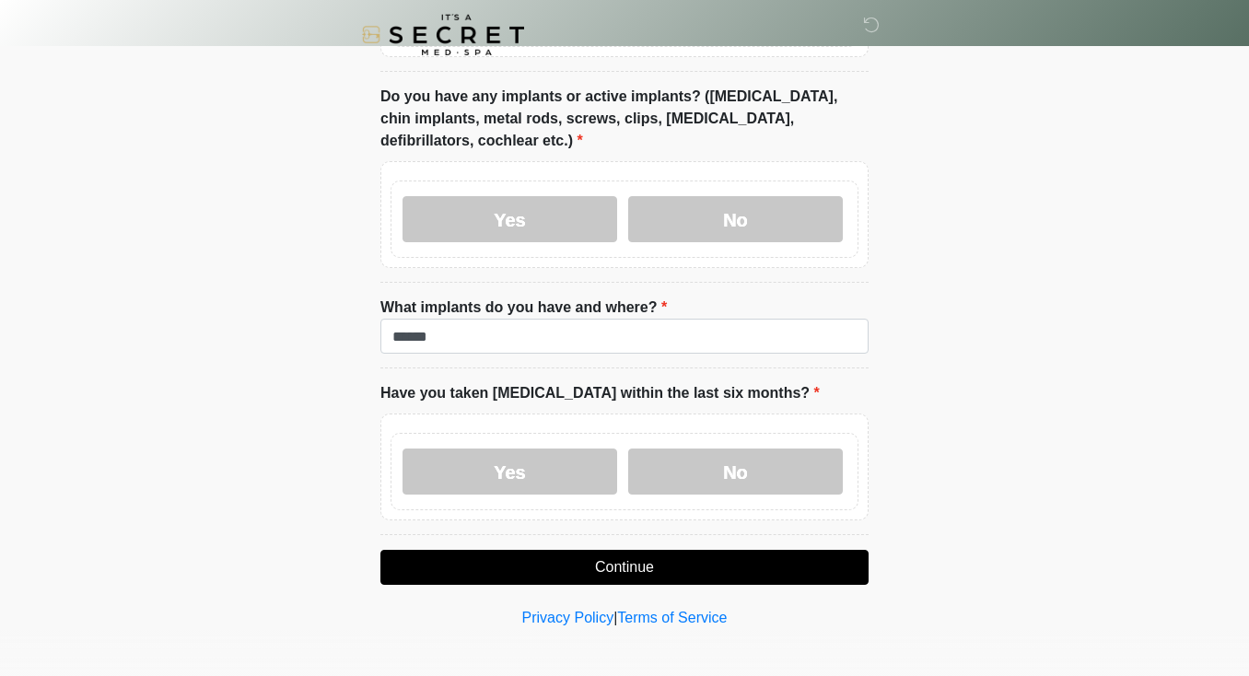
click at [595, 95] on label "Do you have any implants or active implants? (Breast implants, chin implants, m…" at bounding box center [624, 119] width 488 height 66
drag, startPoint x: 595, startPoint y: 95, endPoint x: 629, endPoint y: 96, distance: 34.1
click at [595, 95] on label "Do you have any implants or active implants? (Breast implants, chin implants, m…" at bounding box center [624, 119] width 488 height 66
click at [643, 97] on label "Do you have any implants or active implants? (Breast implants, chin implants, m…" at bounding box center [624, 119] width 488 height 66
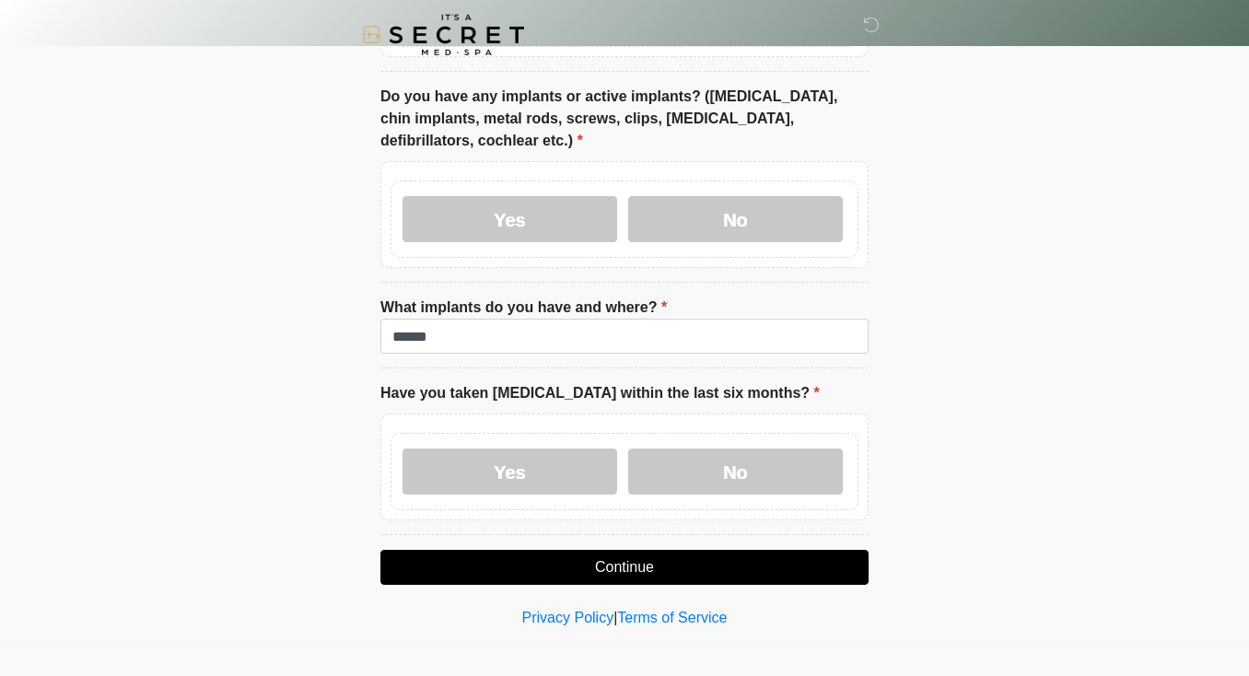
click at [727, 99] on label "Do you have any implants or active implants? (Breast implants, chin implants, m…" at bounding box center [624, 119] width 488 height 66
click at [768, 100] on label "Do you have any implants or active implants? (Breast implants, chin implants, m…" at bounding box center [624, 119] width 488 height 66
click at [766, 118] on label "Do you have any implants or active implants? (Breast implants, chin implants, m…" at bounding box center [624, 119] width 488 height 66
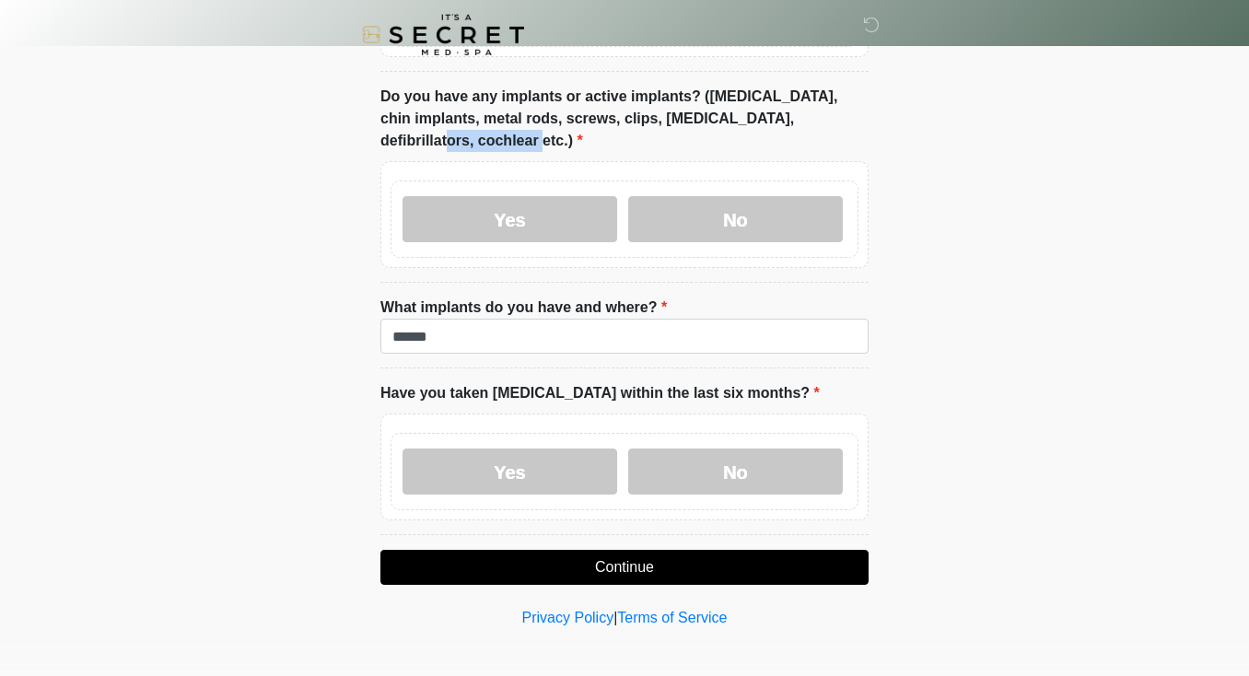
click at [766, 118] on label "Do you have any implants or active implants? (Breast implants, chin implants, m…" at bounding box center [624, 119] width 488 height 66
click at [669, 124] on label "Do you have any implants or active implants? (Breast implants, chin implants, m…" at bounding box center [624, 119] width 488 height 66
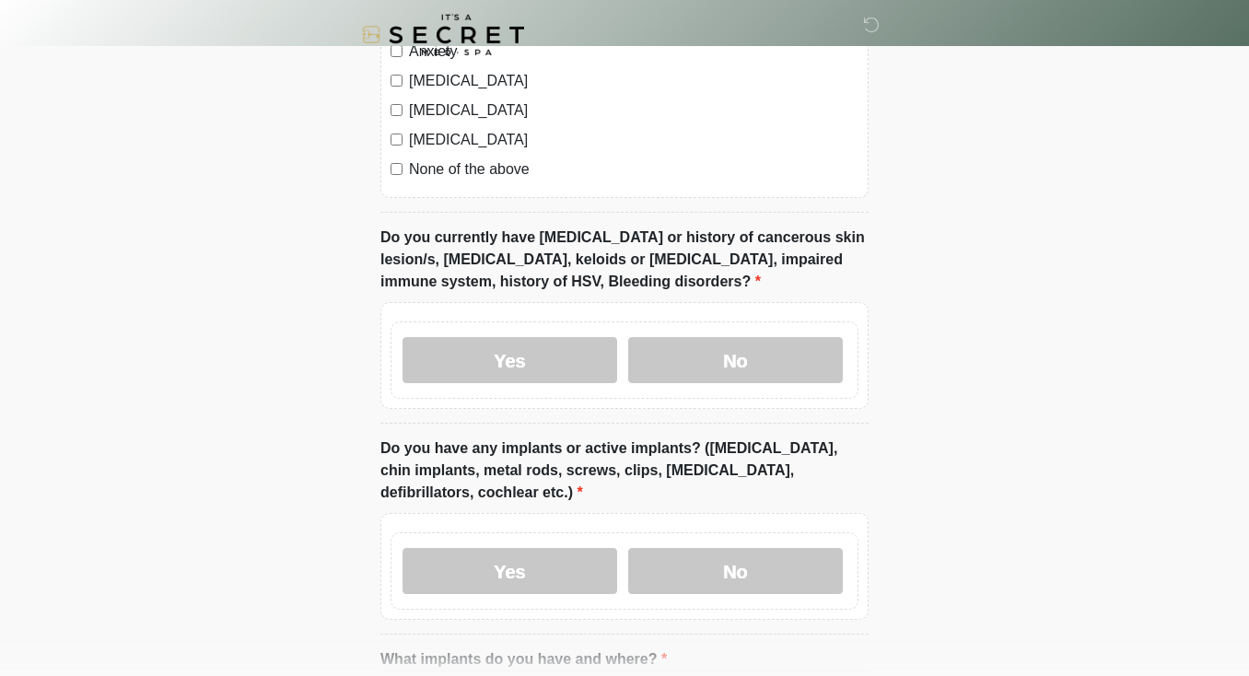
scroll to position [1944, 0]
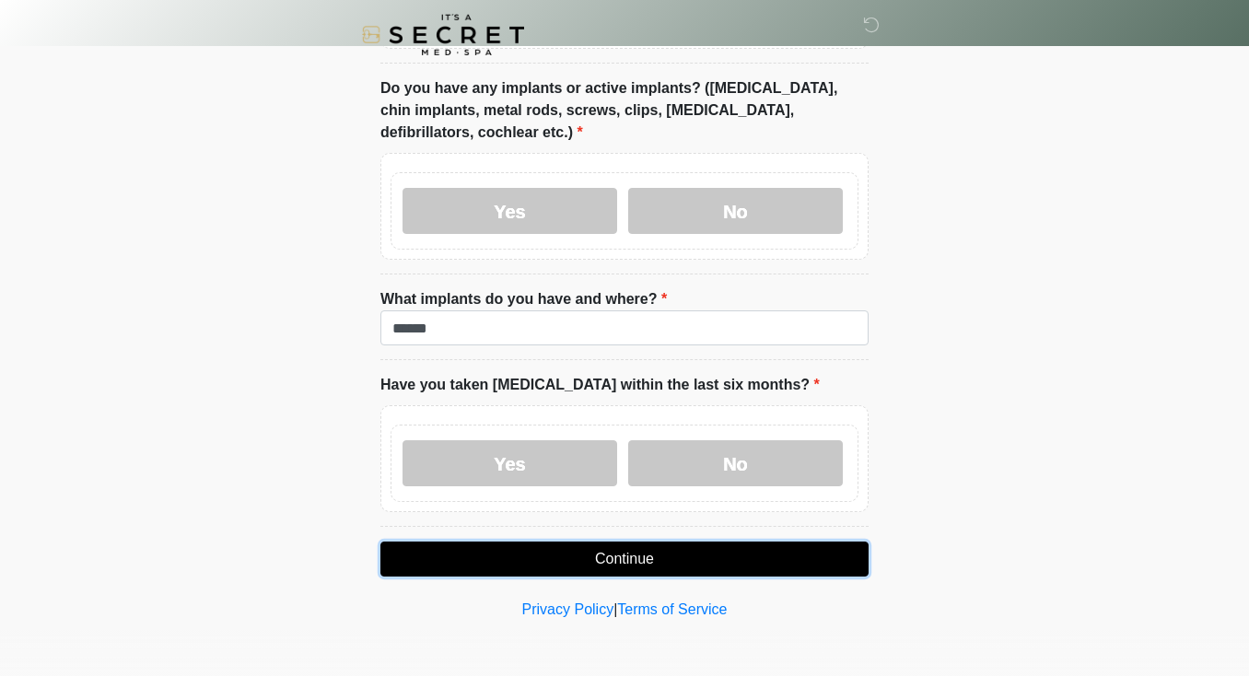
click at [626, 557] on button "Continue" at bounding box center [624, 558] width 488 height 35
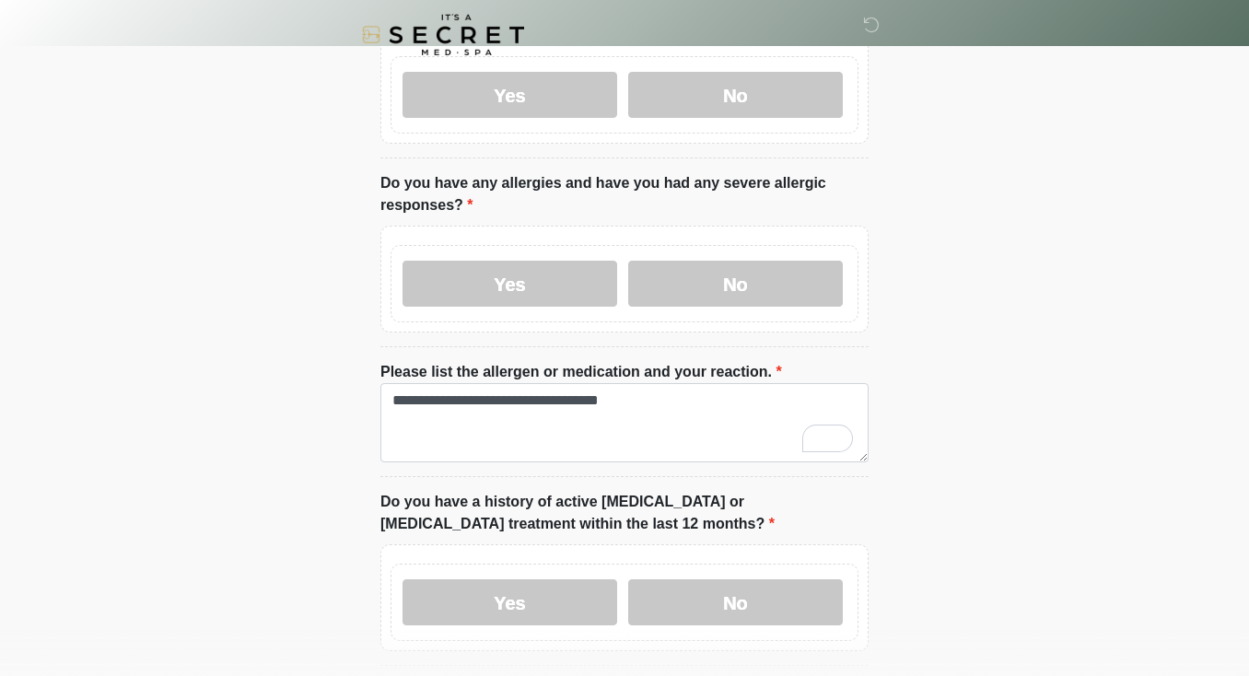
scroll to position [178, 0]
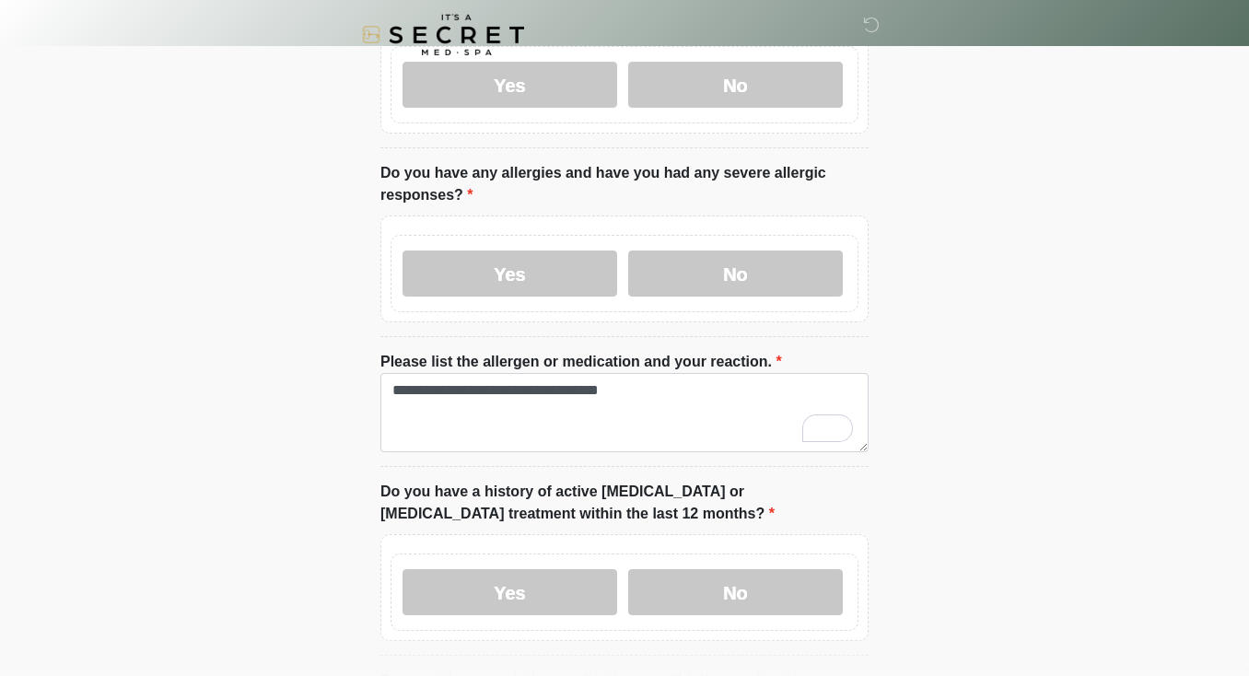
click at [730, 593] on label "No" at bounding box center [735, 592] width 215 height 46
click at [727, 594] on label "No" at bounding box center [735, 592] width 215 height 46
click at [727, 591] on label "No" at bounding box center [735, 592] width 215 height 46
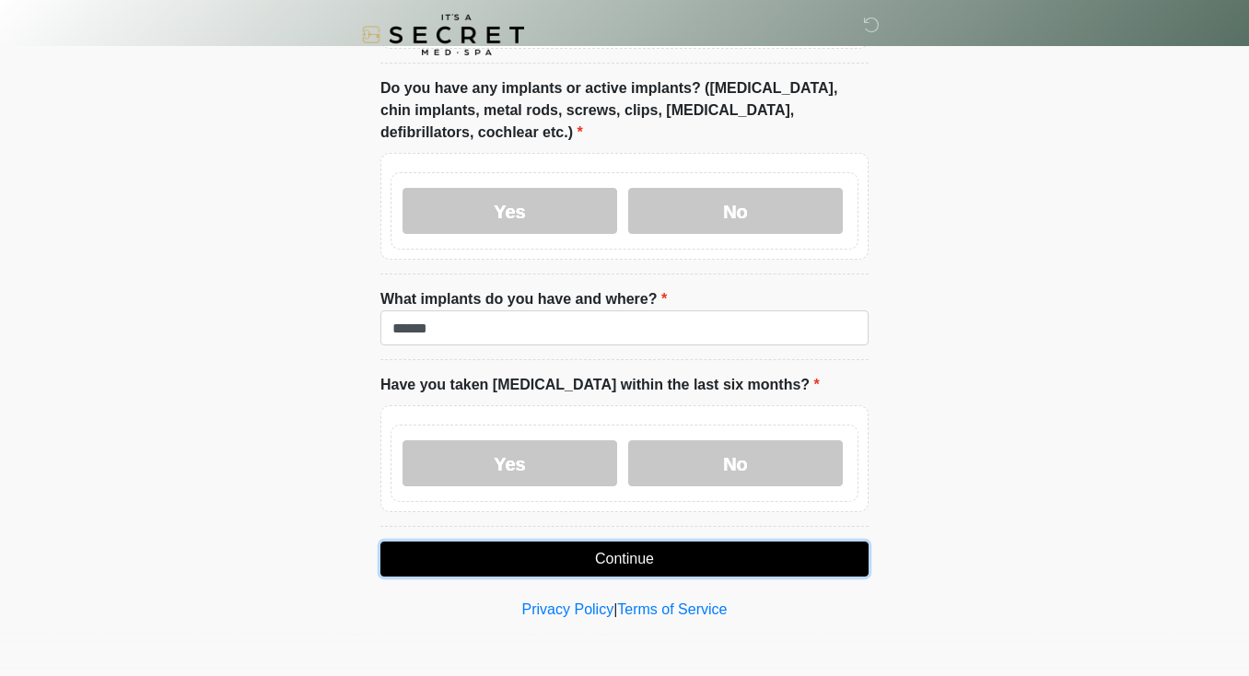
scroll to position [1939, 0]
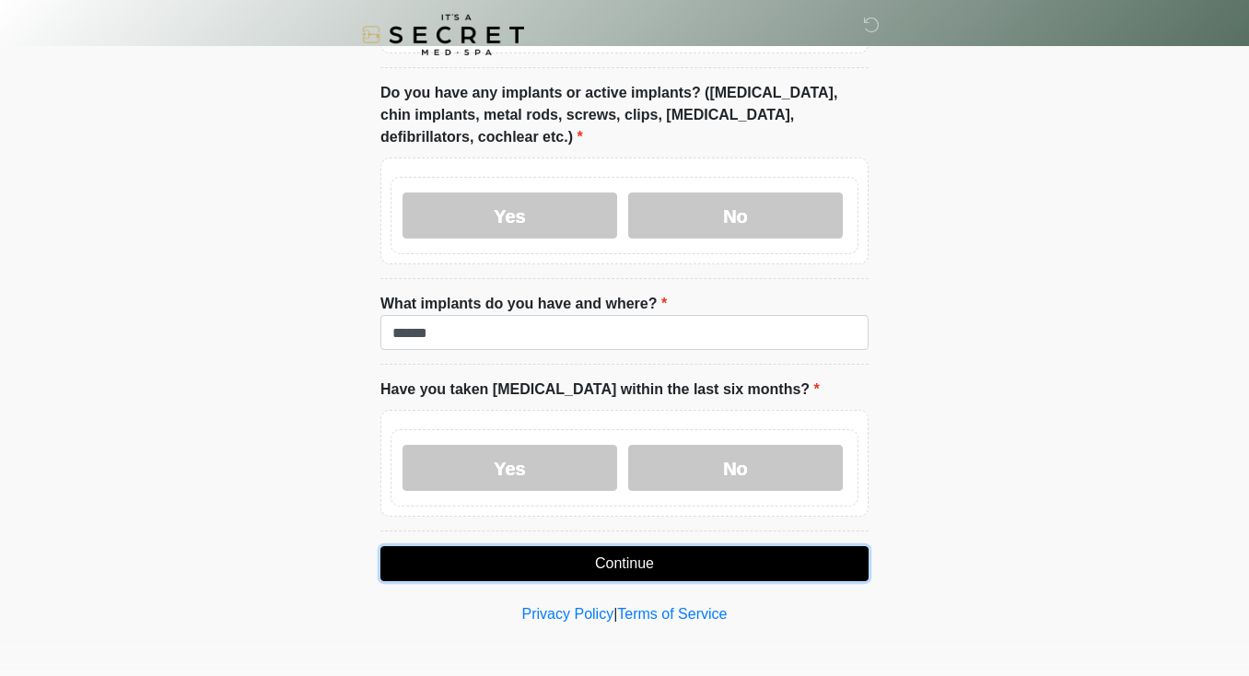
click at [634, 557] on button "Continue" at bounding box center [624, 563] width 488 height 35
click at [627, 564] on button "Continue" at bounding box center [624, 563] width 488 height 35
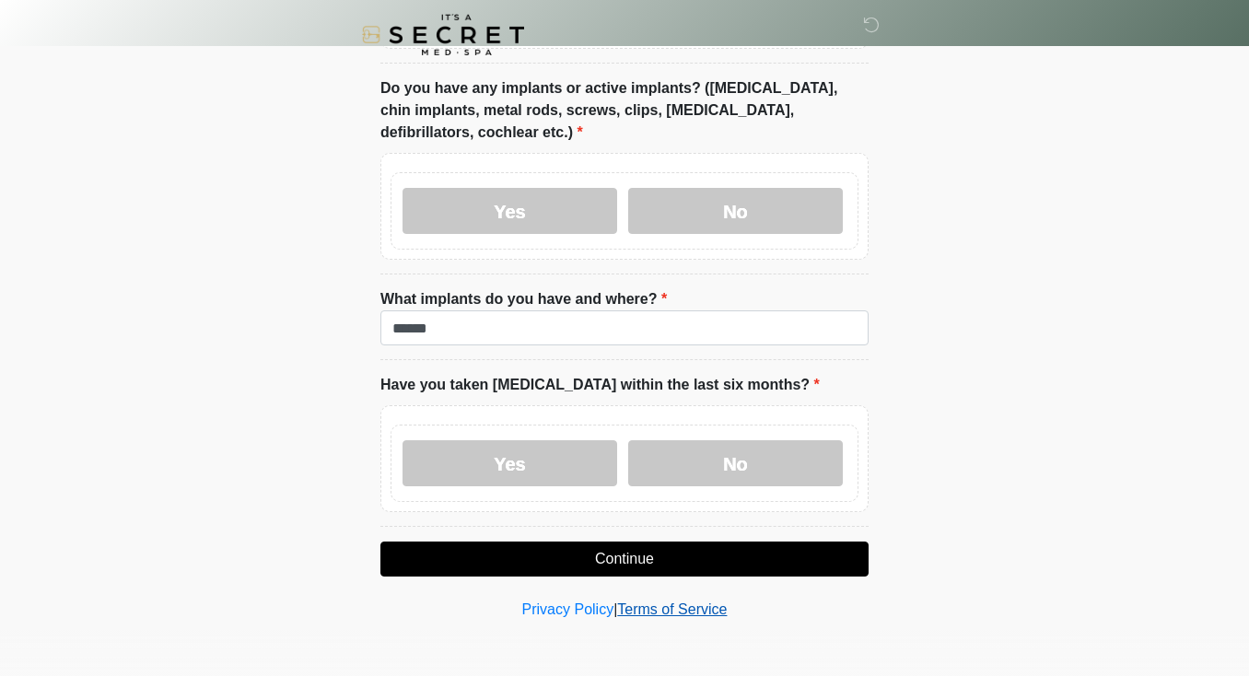
click at [669, 612] on link "Terms of Service" at bounding box center [672, 609] width 110 height 16
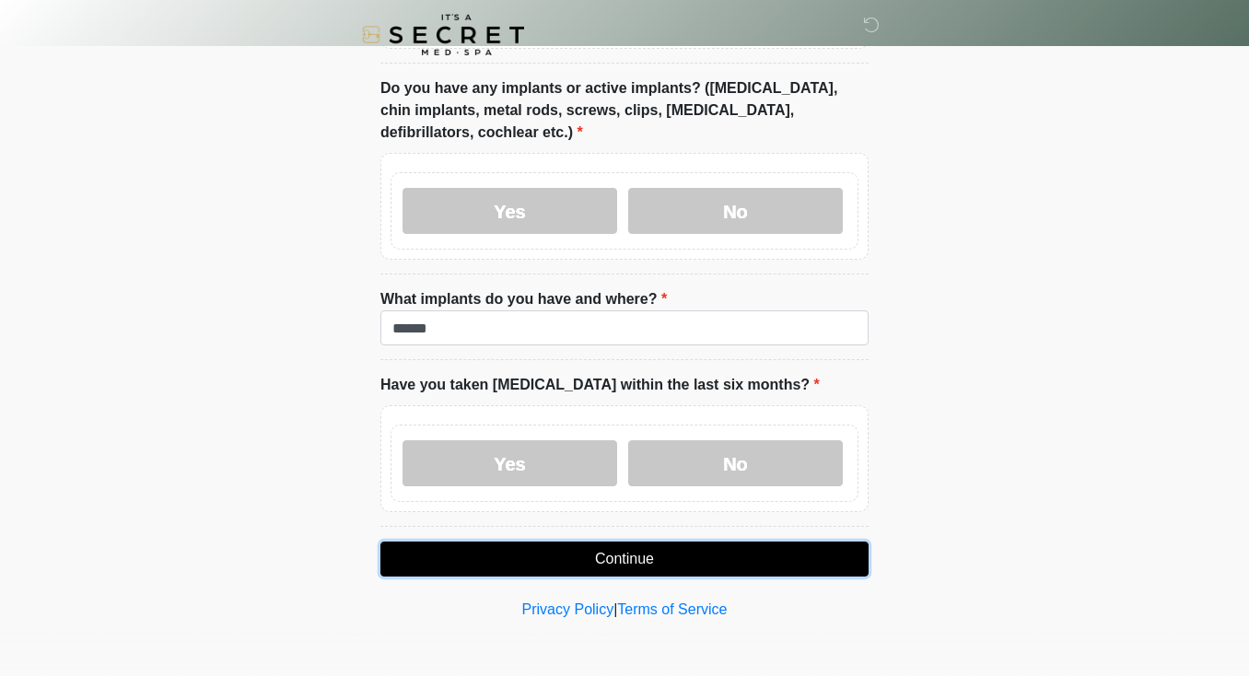
click at [634, 567] on button "Continue" at bounding box center [624, 558] width 488 height 35
click at [633, 559] on button "Continue" at bounding box center [624, 558] width 488 height 35
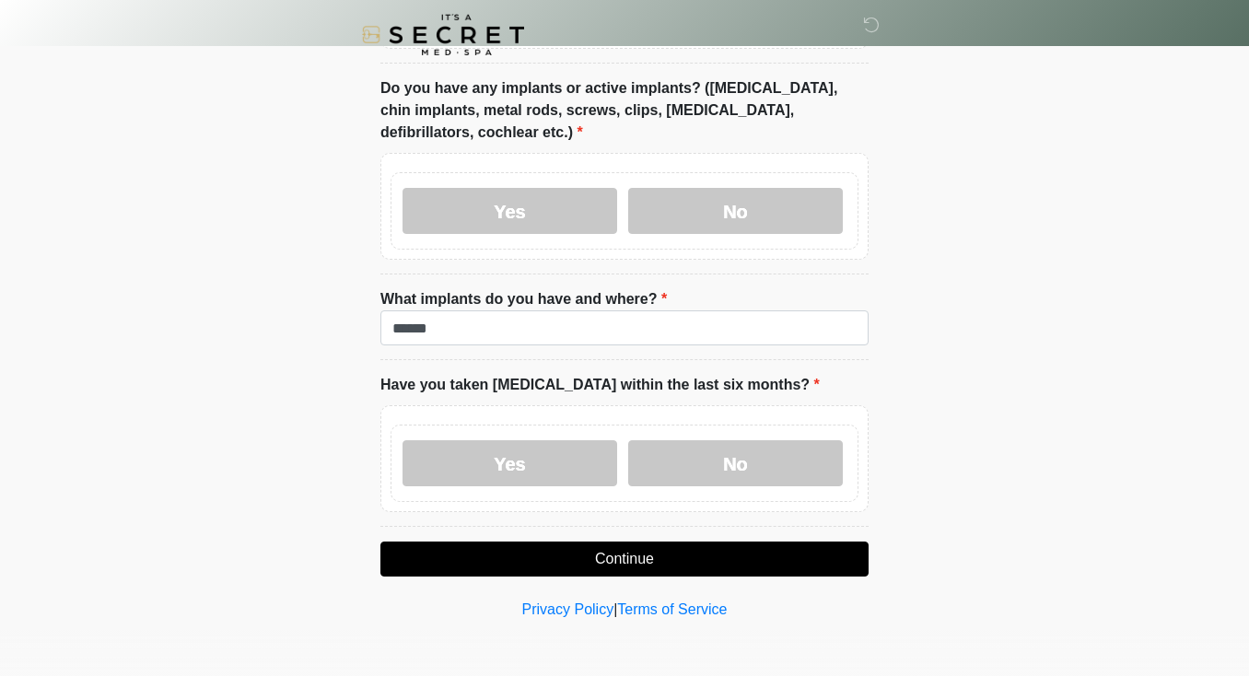
click at [722, 91] on label "Do you have any implants or active implants? (Breast implants, chin implants, m…" at bounding box center [624, 110] width 488 height 66
click at [773, 90] on label "Do you have any implants or active implants? (Breast implants, chin implants, m…" at bounding box center [624, 110] width 488 height 66
click at [758, 111] on label "Do you have any implants or active implants? (Breast implants, chin implants, m…" at bounding box center [624, 110] width 488 height 66
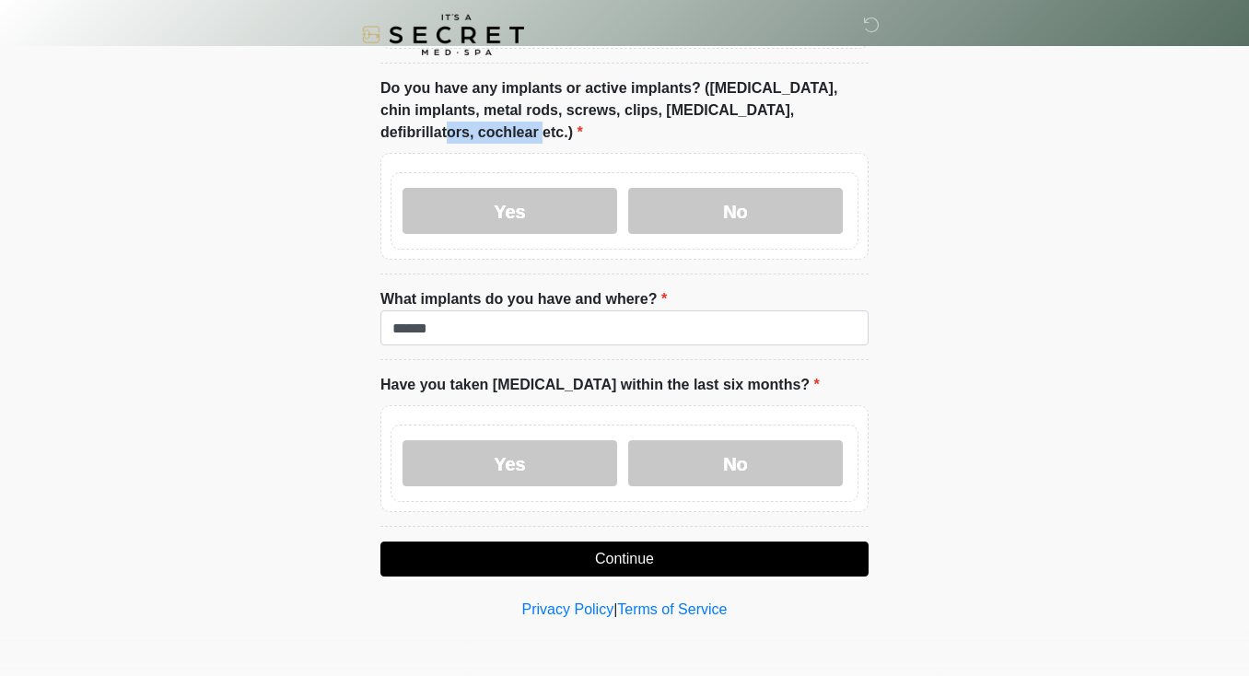
drag, startPoint x: 758, startPoint y: 111, endPoint x: 725, endPoint y: 111, distance: 33.2
click at [758, 111] on label "Do you have any implants or active implants? (Breast implants, chin implants, m…" at bounding box center [624, 110] width 488 height 66
click at [676, 114] on label "Do you have any implants or active implants? (Breast implants, chin implants, m…" at bounding box center [624, 110] width 488 height 66
click at [668, 86] on label "Do you have any implants or active implants? (Breast implants, chin implants, m…" at bounding box center [624, 110] width 488 height 66
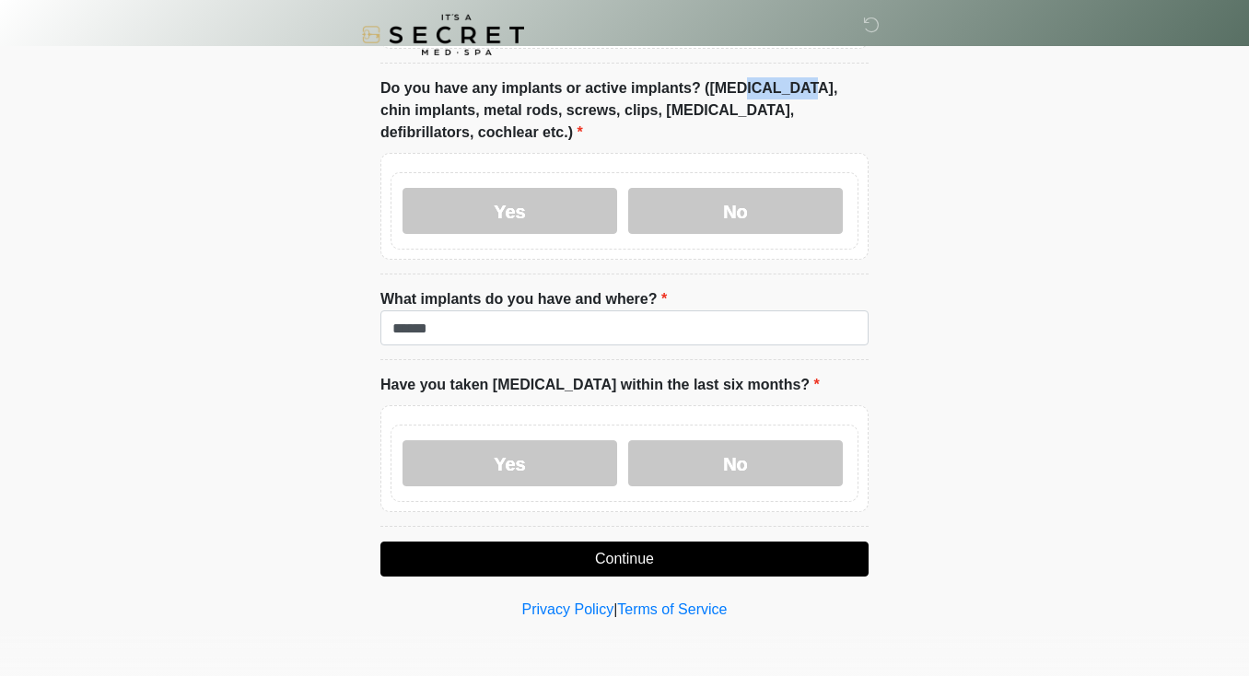
click at [668, 86] on label "Do you have any implants or active implants? (Breast implants, chin implants, m…" at bounding box center [624, 110] width 488 height 66
click at [598, 88] on label "Do you have any implants or active implants? (Breast implants, chin implants, m…" at bounding box center [624, 110] width 488 height 66
drag, startPoint x: 598, startPoint y: 88, endPoint x: 599, endPoint y: 109, distance: 20.3
click at [598, 88] on label "Do you have any implants or active implants? (Breast implants, chin implants, m…" at bounding box center [624, 110] width 488 height 66
click at [603, 111] on label "Do you have any implants or active implants? (Breast implants, chin implants, m…" at bounding box center [624, 110] width 488 height 66
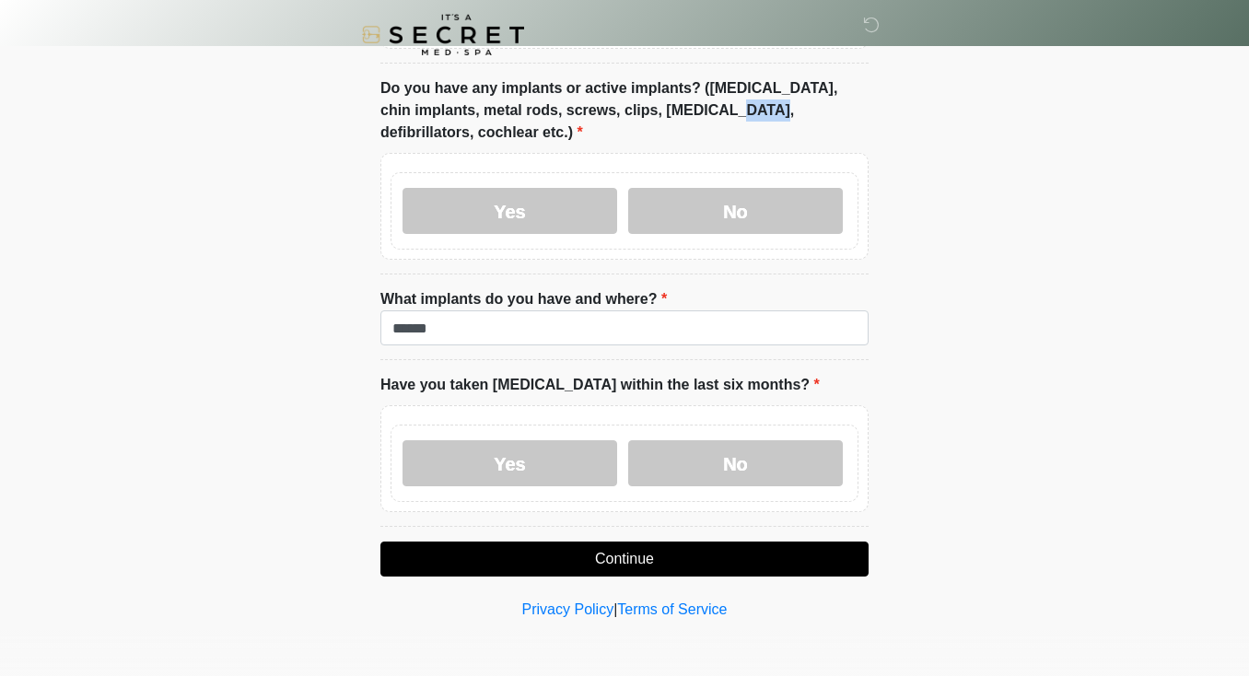
click at [603, 111] on label "Do you have any implants or active implants? (Breast implants, chin implants, m…" at bounding box center [624, 110] width 488 height 66
click at [551, 111] on label "Do you have any implants or active implants? (Breast implants, chin implants, m…" at bounding box center [624, 110] width 488 height 66
click at [472, 112] on label "Do you have any implants or active implants? (Breast implants, chin implants, m…" at bounding box center [624, 110] width 488 height 66
click at [471, 112] on label "Do you have any implants or active implants? (Breast implants, chin implants, m…" at bounding box center [624, 110] width 488 height 66
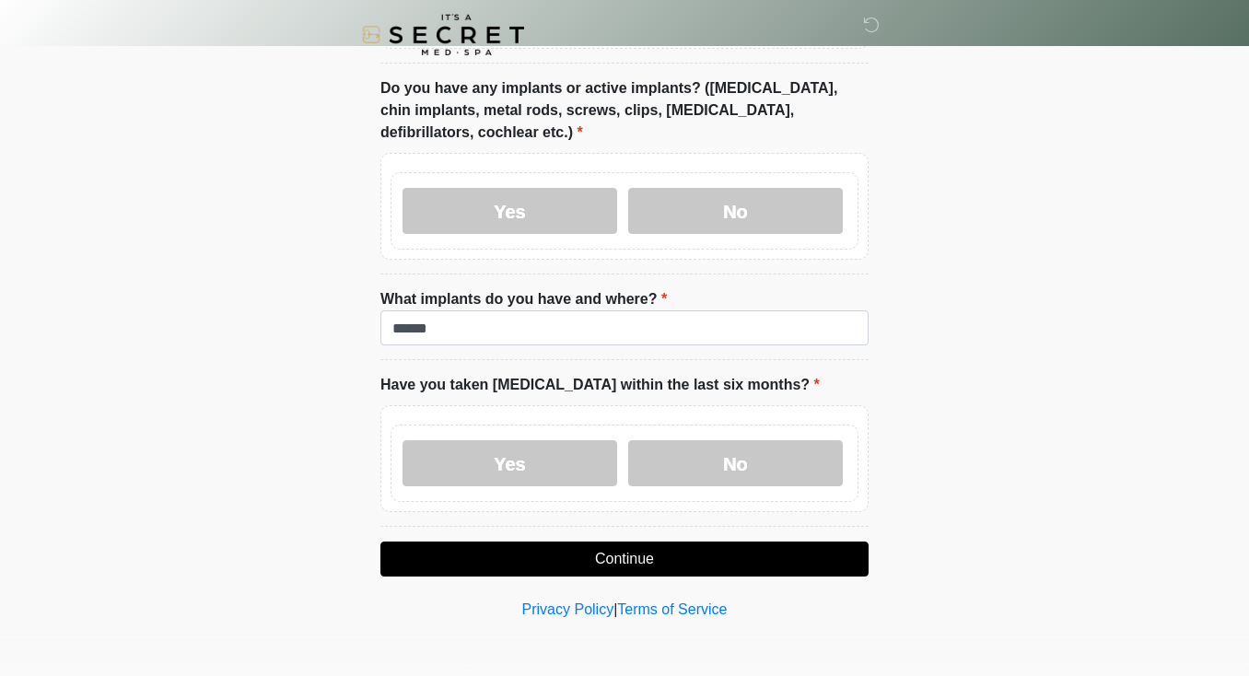
click at [483, 95] on label "Do you have any implants or active implants? (Breast implants, chin implants, m…" at bounding box center [624, 110] width 488 height 66
click at [511, 90] on label "Do you have any implants or active implants? (Breast implants, chin implants, m…" at bounding box center [624, 110] width 488 height 66
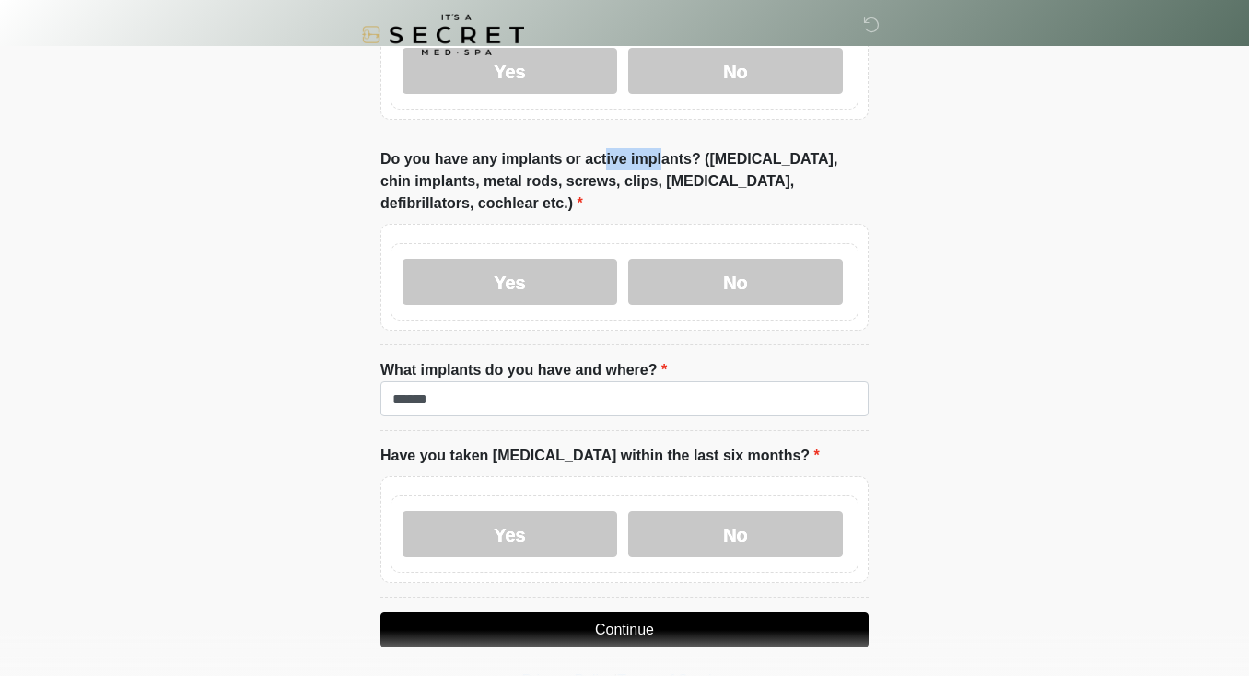
scroll to position [221, 0]
click at [623, 623] on button "Continue" at bounding box center [624, 629] width 488 height 35
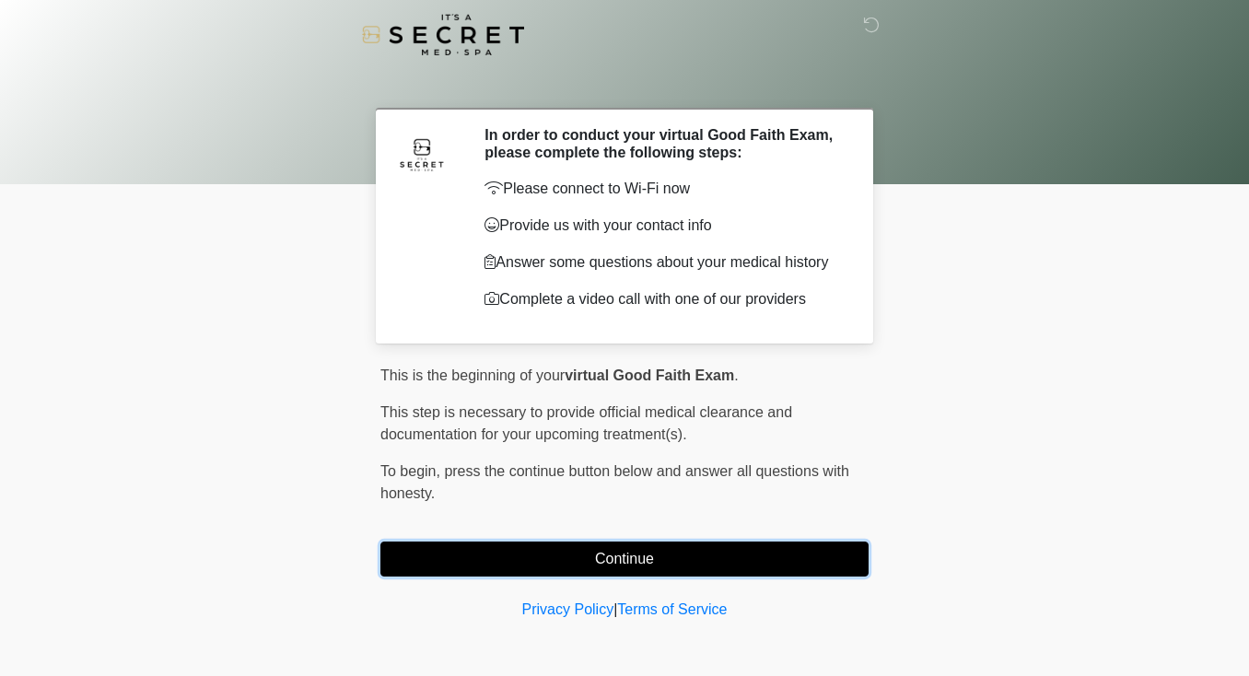
click at [634, 562] on button "Continue" at bounding box center [624, 558] width 488 height 35
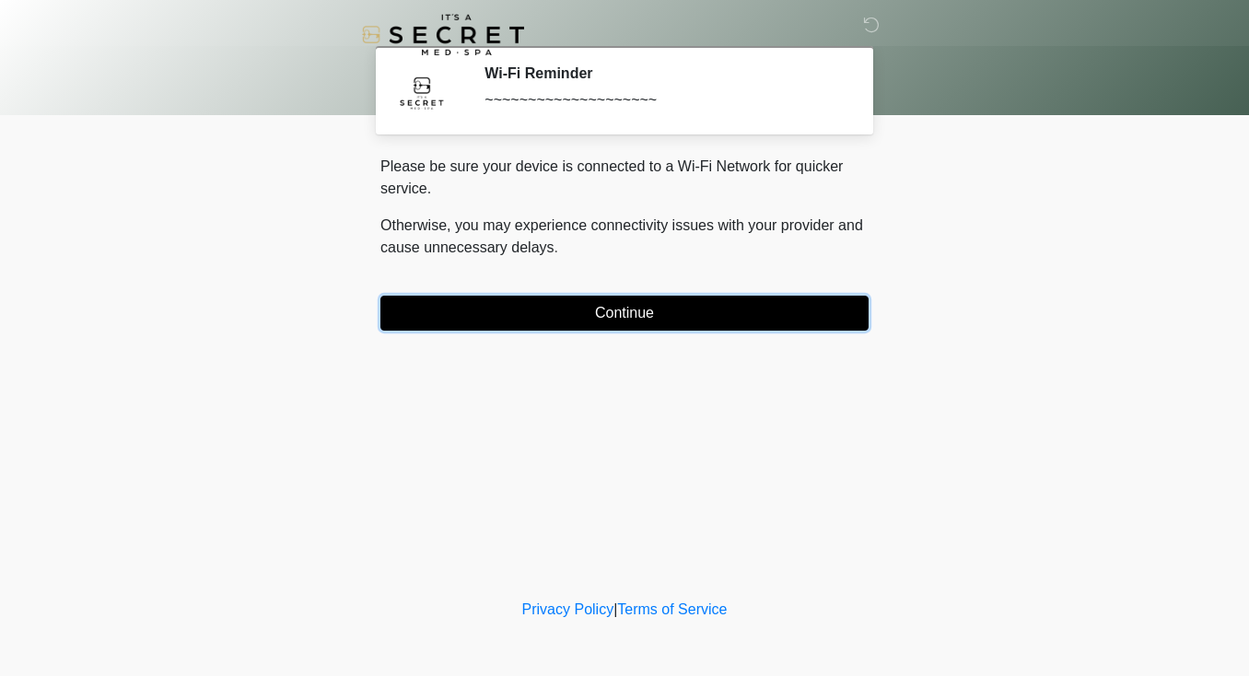
click at [634, 308] on button "Continue" at bounding box center [624, 313] width 488 height 35
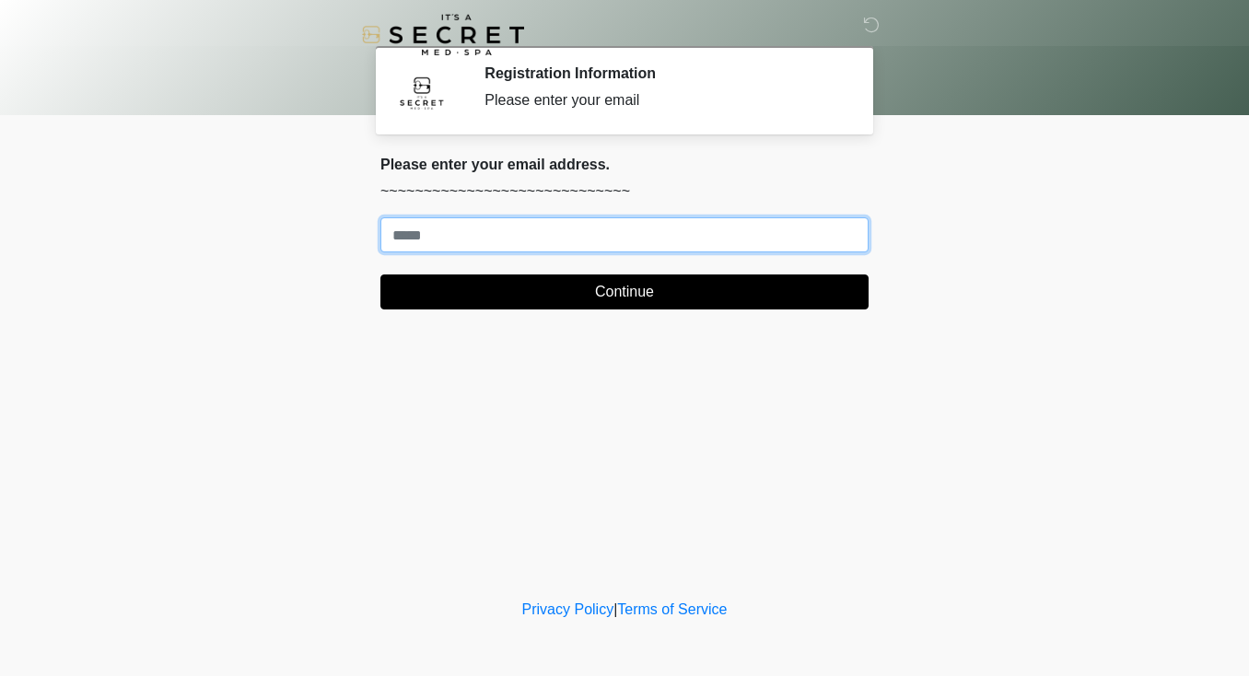
click at [609, 233] on input "Where should we email your treatment plan?" at bounding box center [624, 234] width 488 height 35
type input "**********"
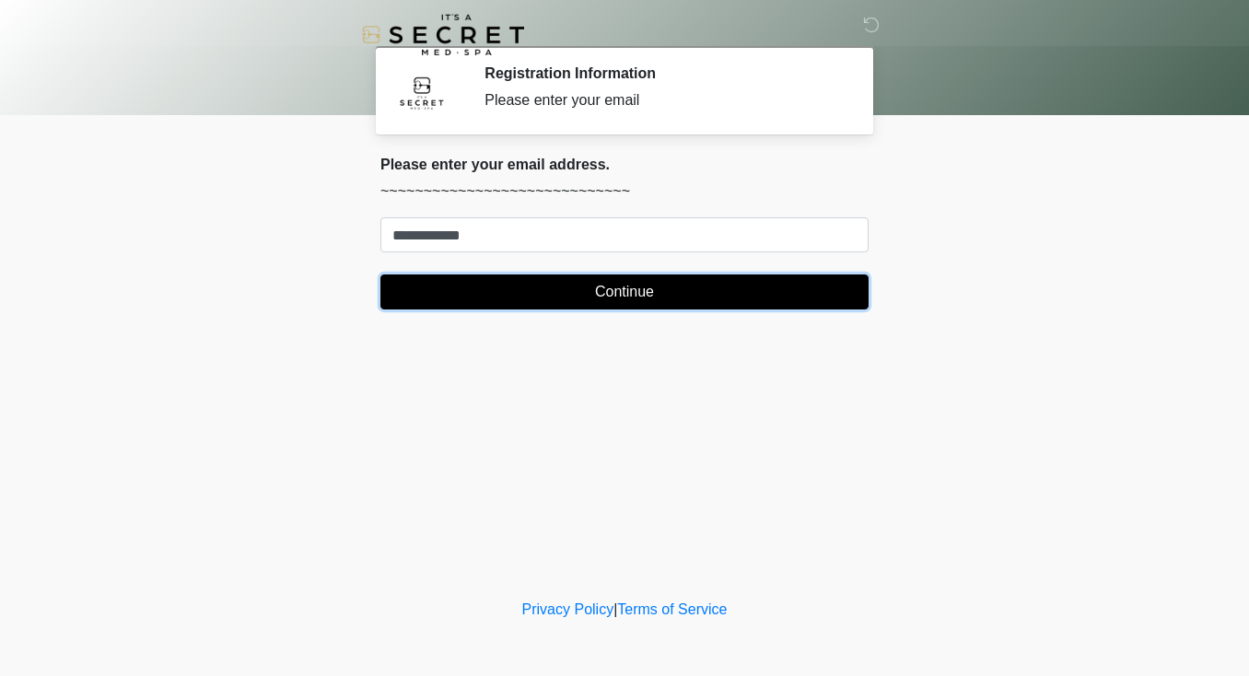
click at [600, 290] on button "Continue" at bounding box center [624, 291] width 488 height 35
